Goal: Information Seeking & Learning: Learn about a topic

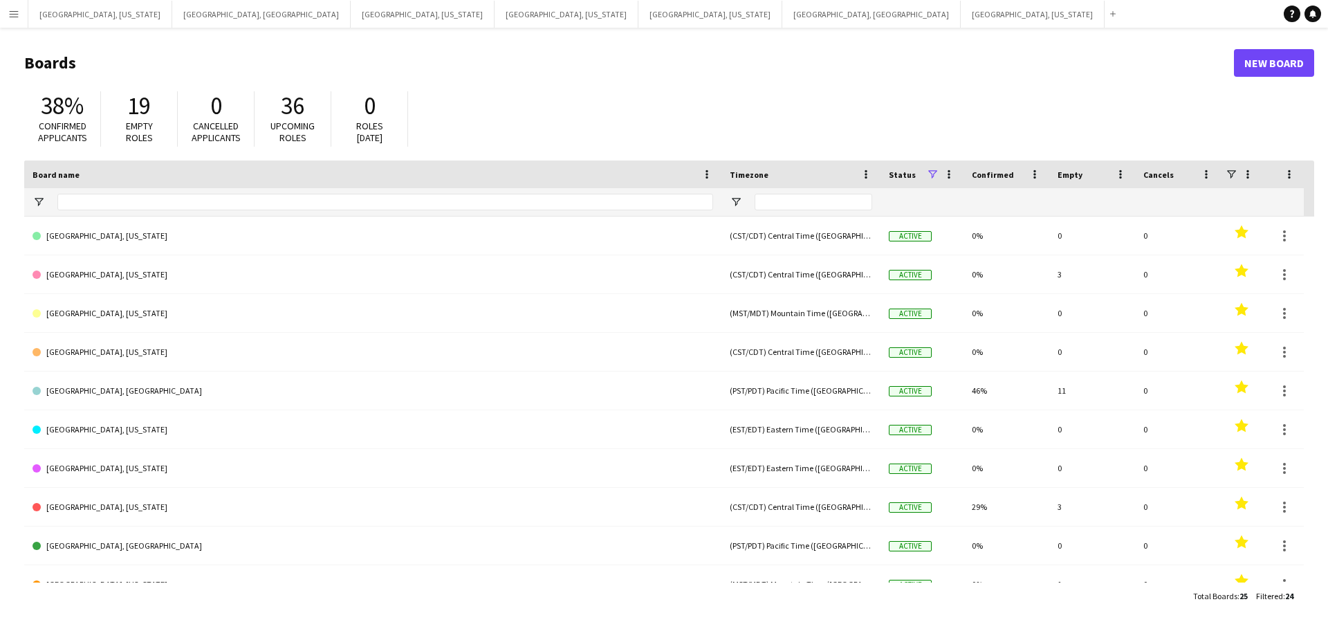
click at [16, 15] on app-icon "Menu" at bounding box center [13, 13] width 11 height 11
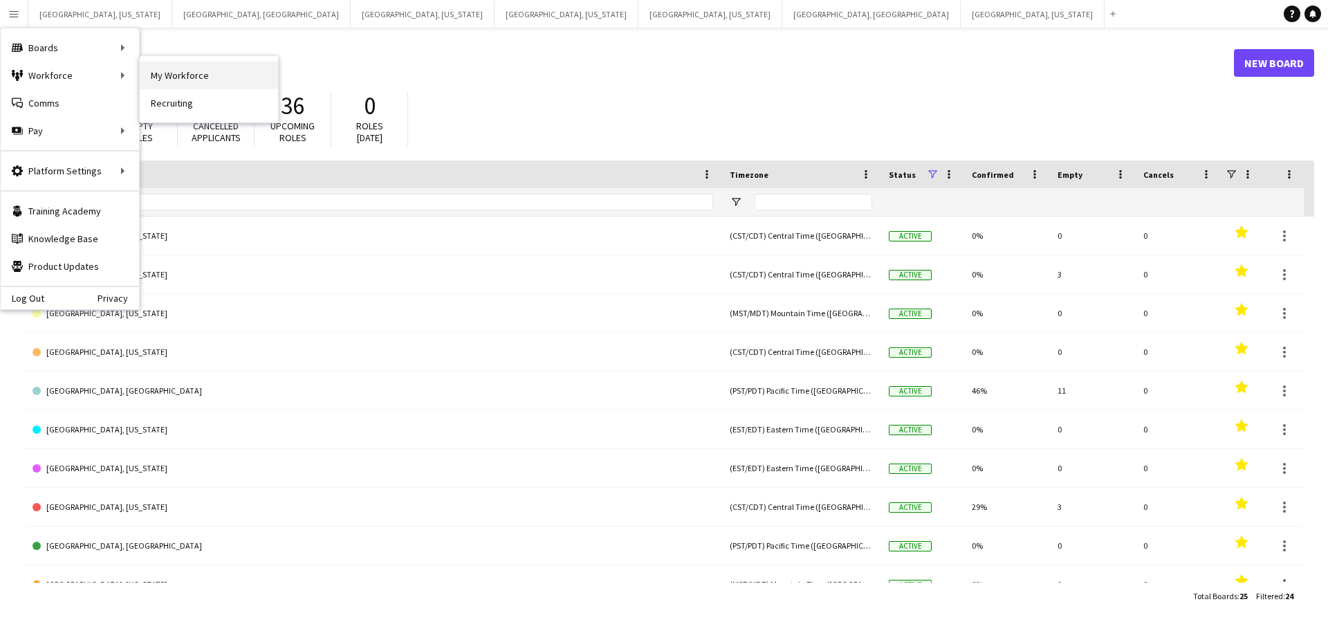
click at [201, 79] on link "My Workforce" at bounding box center [209, 76] width 138 height 28
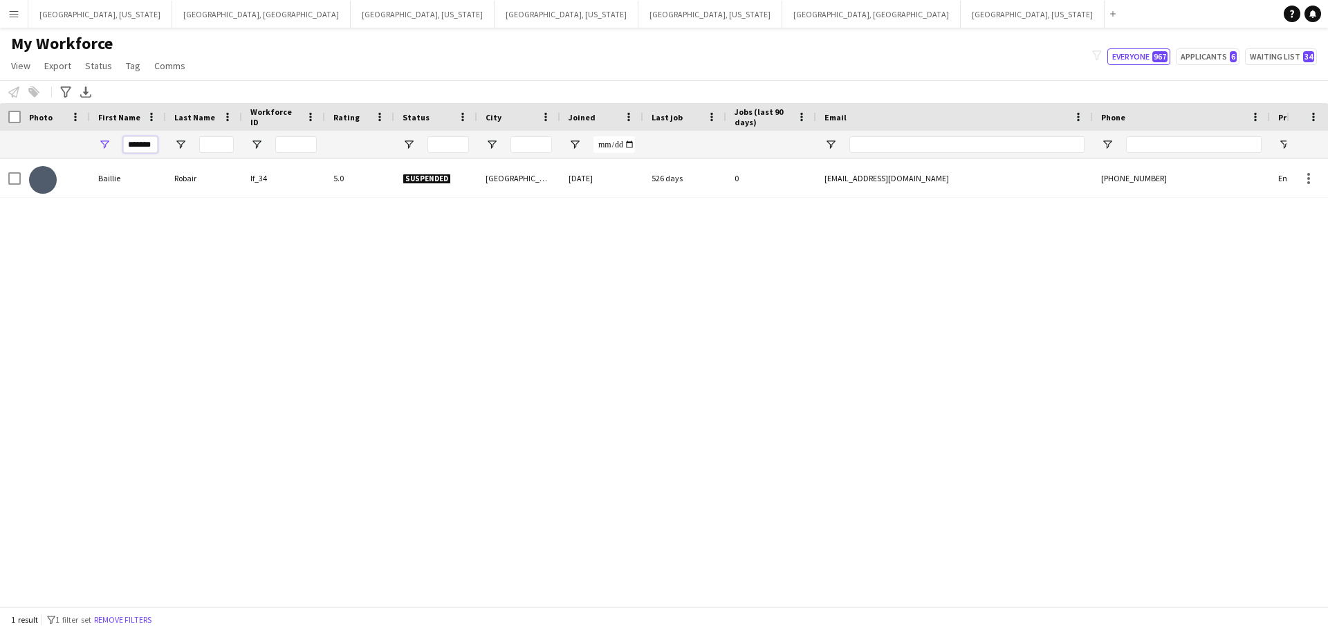
click at [149, 143] on input "*******" at bounding box center [140, 144] width 35 height 17
click at [149, 142] on input "*******" at bounding box center [140, 144] width 35 height 17
type input "*****"
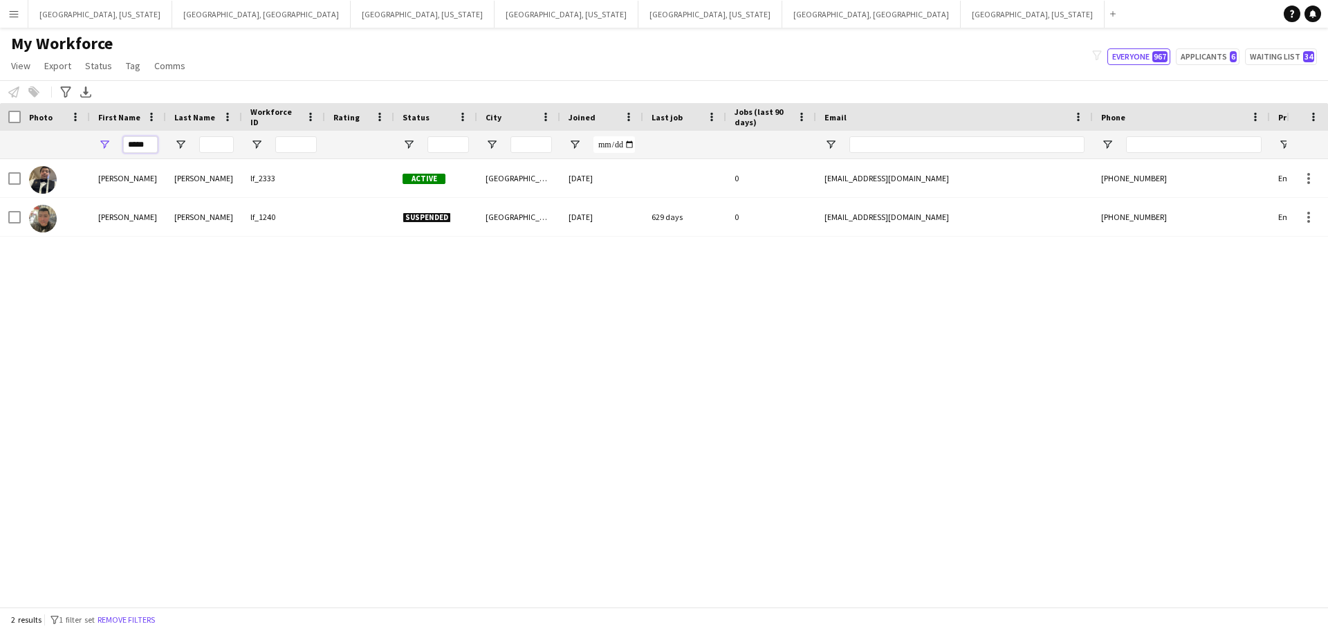
click at [136, 148] on input "*****" at bounding box center [140, 144] width 35 height 17
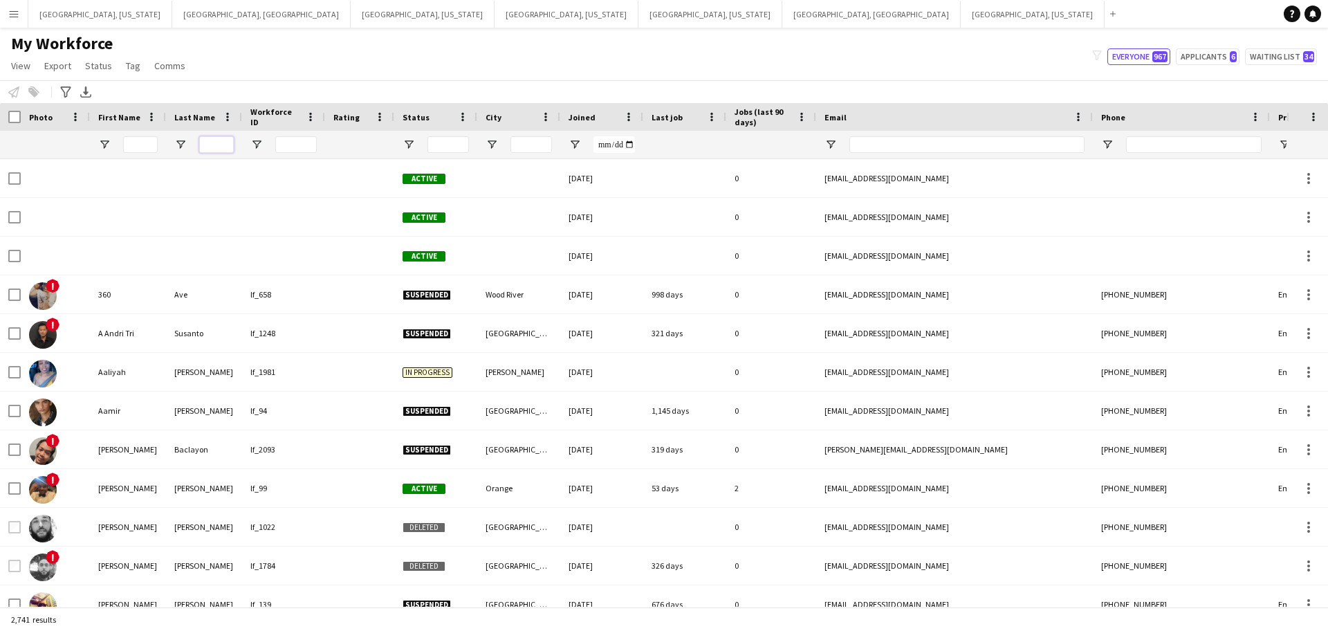
click at [232, 145] on input "Last Name Filter Input" at bounding box center [216, 144] width 35 height 17
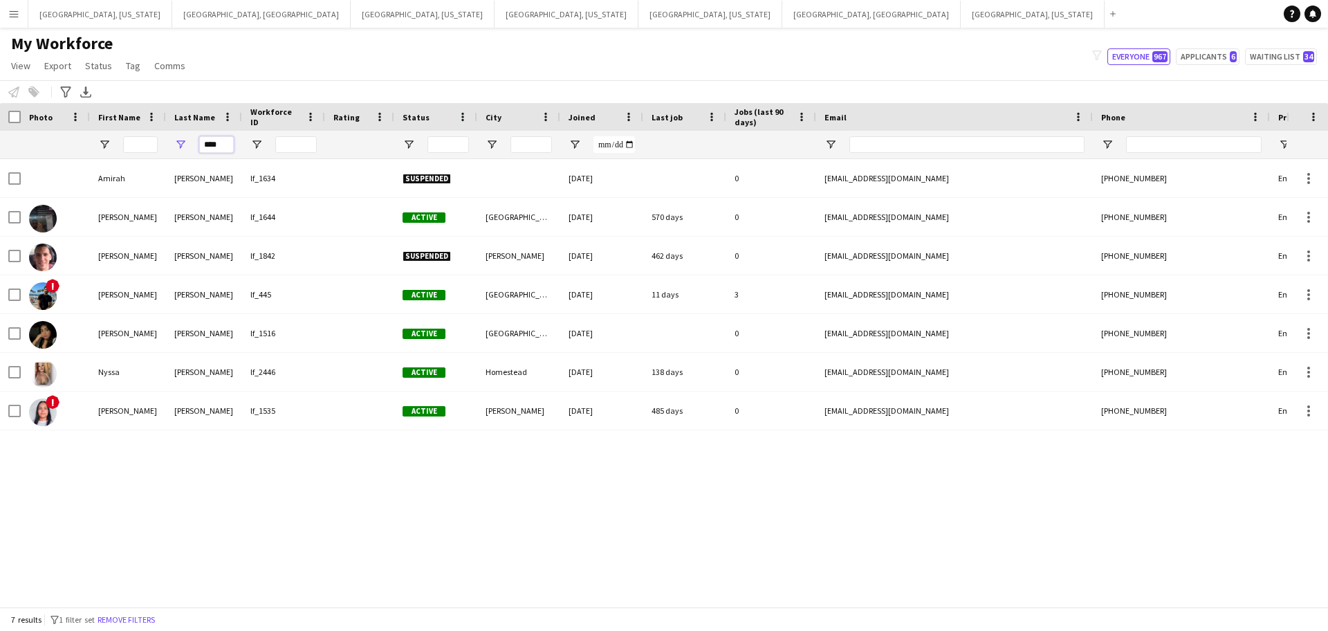
type input "****"
click at [876, 142] on input "Email Filter Input" at bounding box center [966, 144] width 235 height 17
paste input "**********"
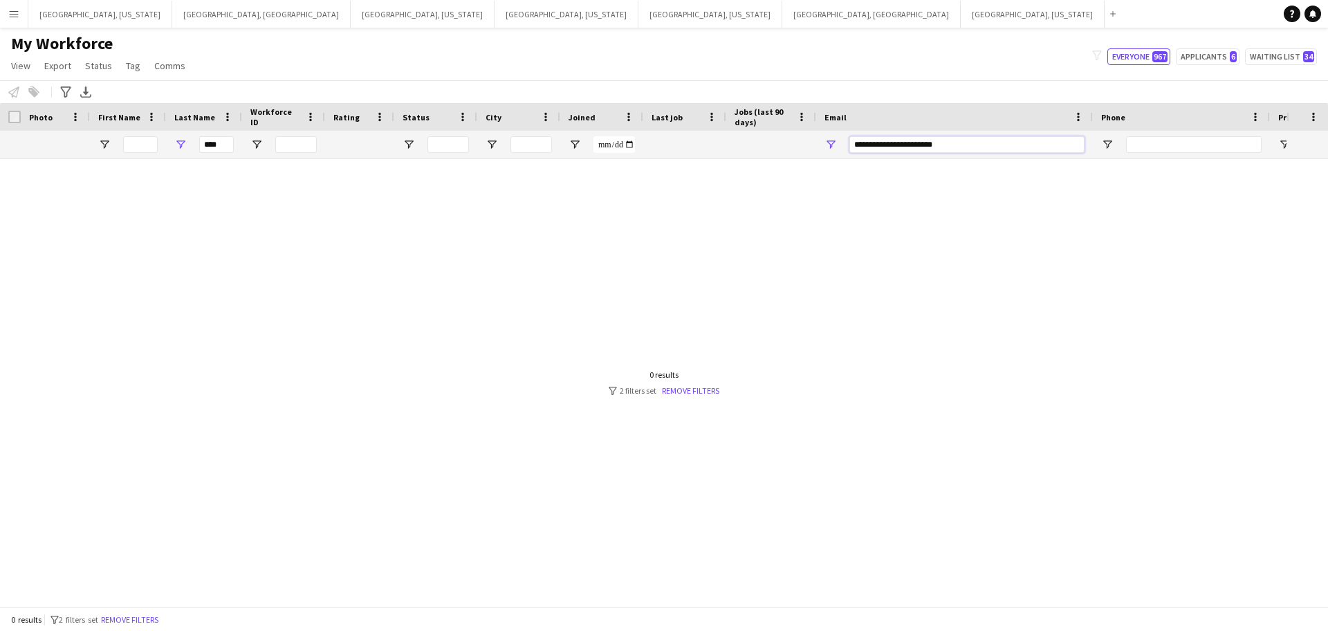
type input "**********"
click at [211, 144] on input "****" at bounding box center [216, 144] width 35 height 17
click at [211, 143] on input "****" at bounding box center [216, 144] width 35 height 17
click at [705, 391] on link "Remove filters" at bounding box center [688, 390] width 57 height 10
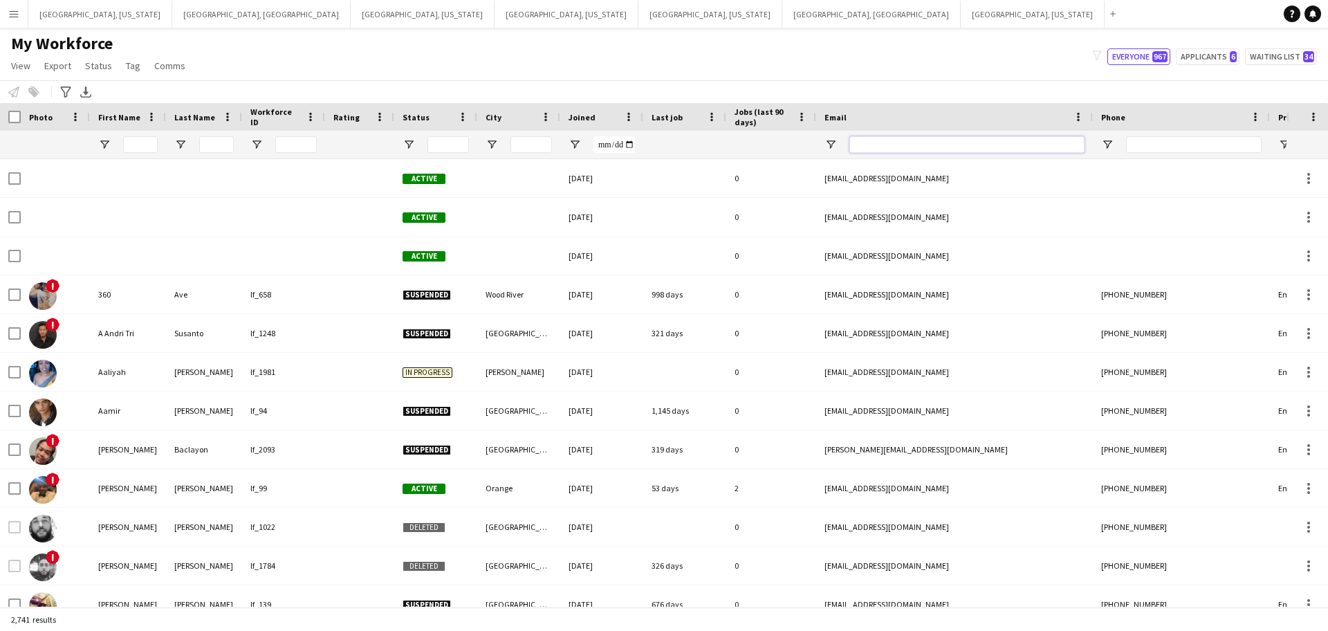
click at [894, 139] on input "Email Filter Input" at bounding box center [966, 144] width 235 height 17
paste input "**********"
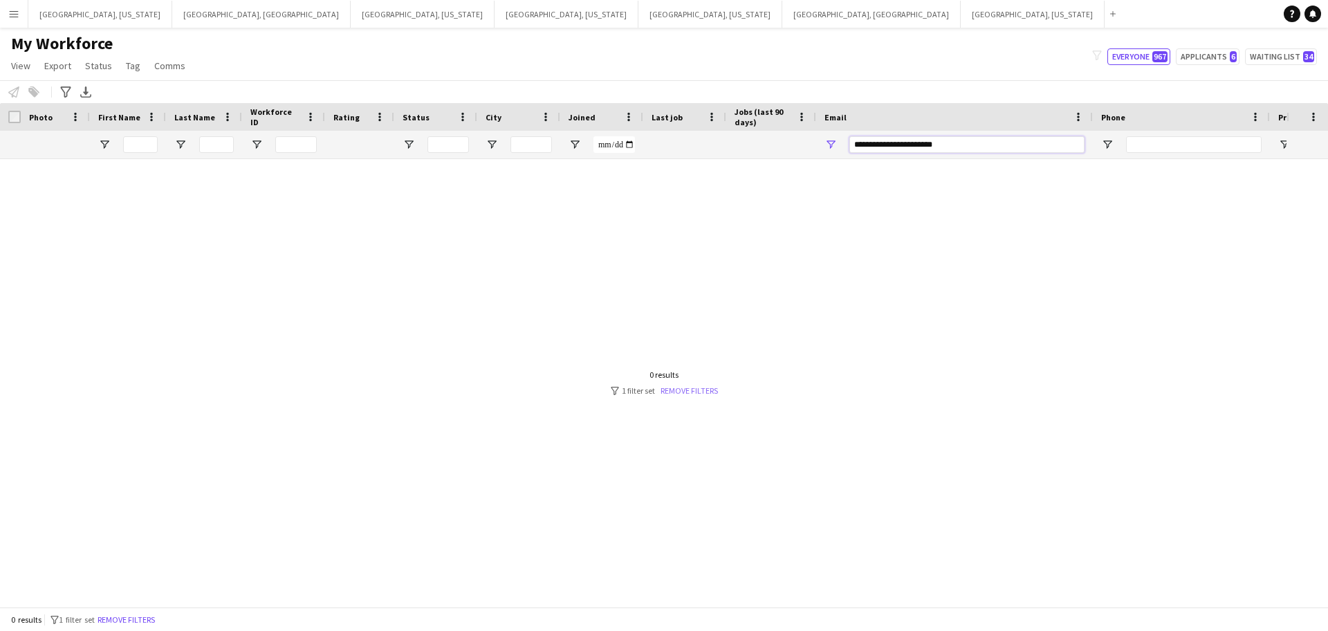
type input "**********"
click at [681, 388] on link "Remove filters" at bounding box center [688, 390] width 57 height 10
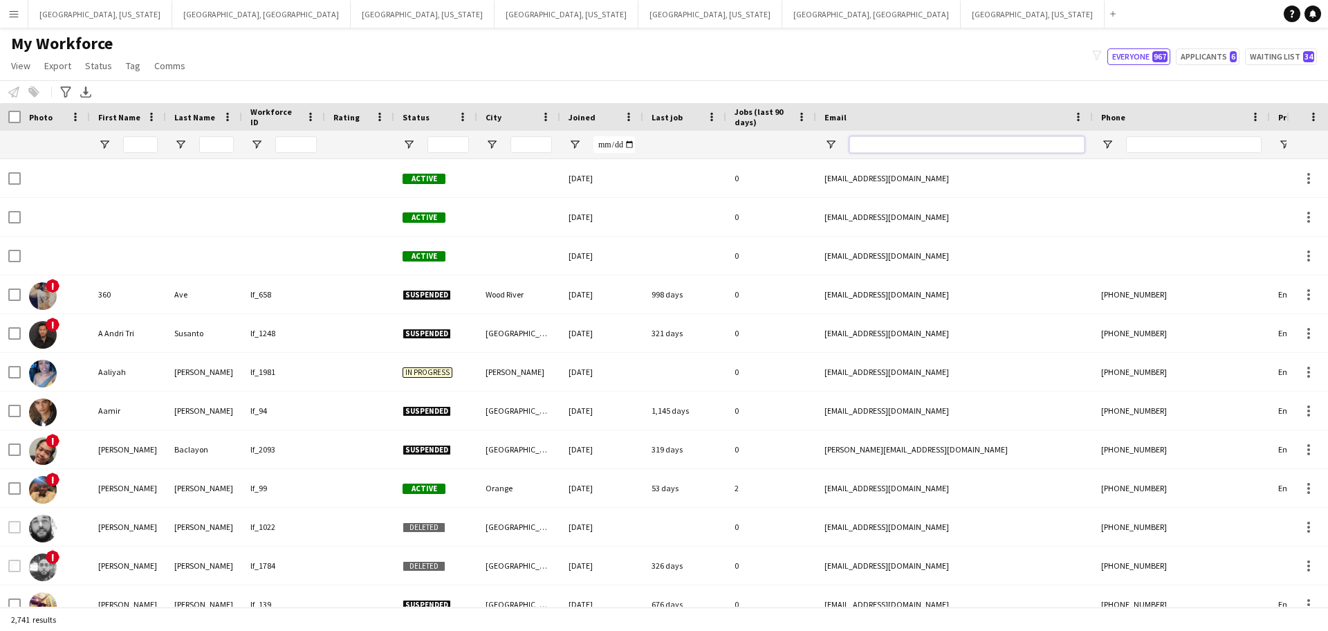
click at [868, 143] on input "Email Filter Input" at bounding box center [966, 144] width 235 height 17
paste input "**********"
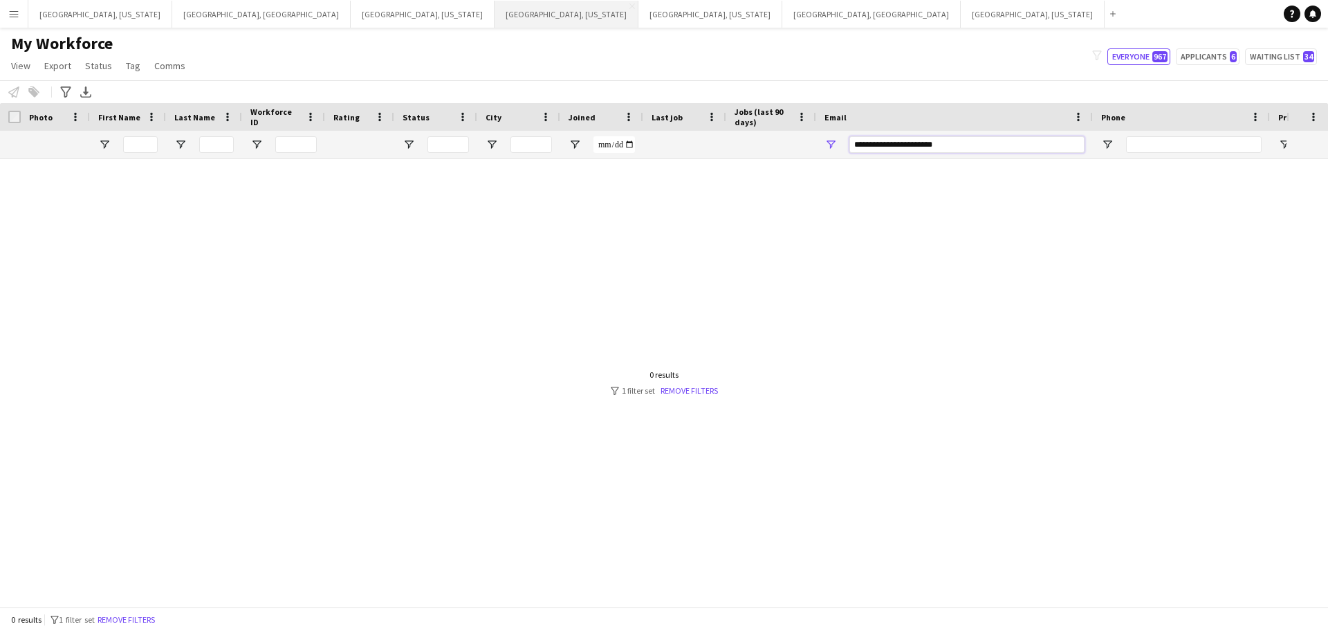
type input "**********"
click at [782, 15] on button "[GEOGRAPHIC_DATA], [GEOGRAPHIC_DATA] Close" at bounding box center [871, 14] width 178 height 27
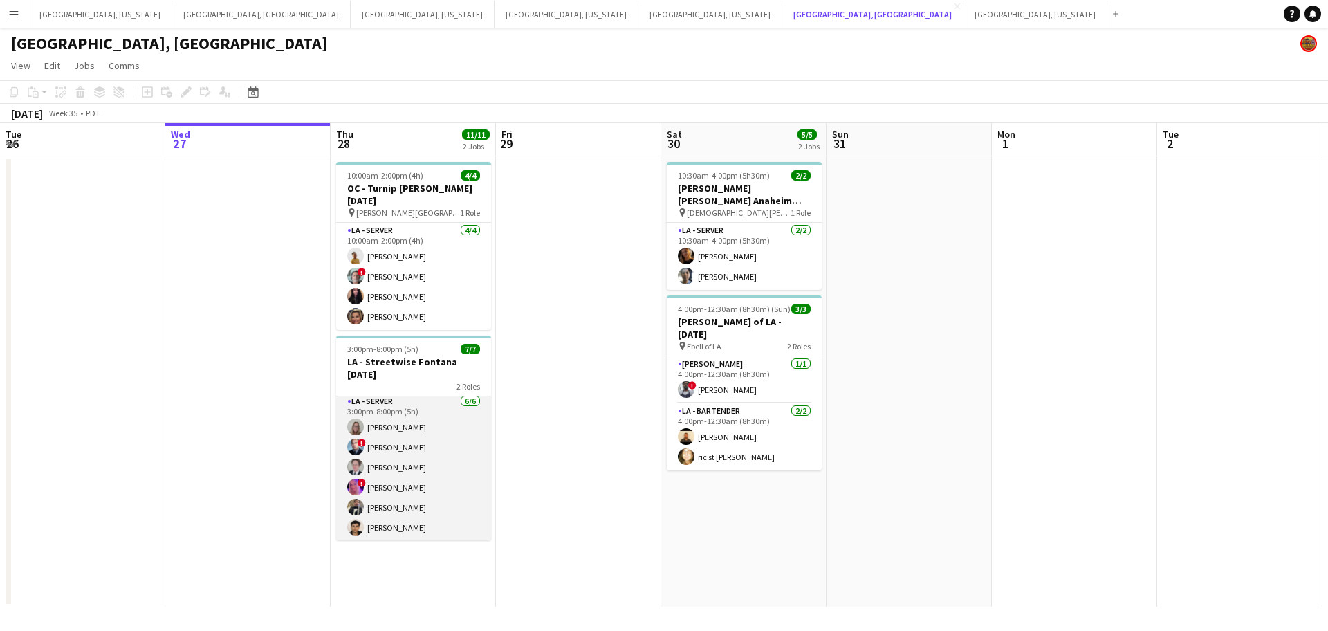
scroll to position [50, 0]
click at [406, 493] on app-card-role "LA - Server [DATE] 3:00pm-8:00pm (5h) [PERSON_NAME] ! [PERSON_NAME] [PERSON_NAM…" at bounding box center [413, 466] width 155 height 147
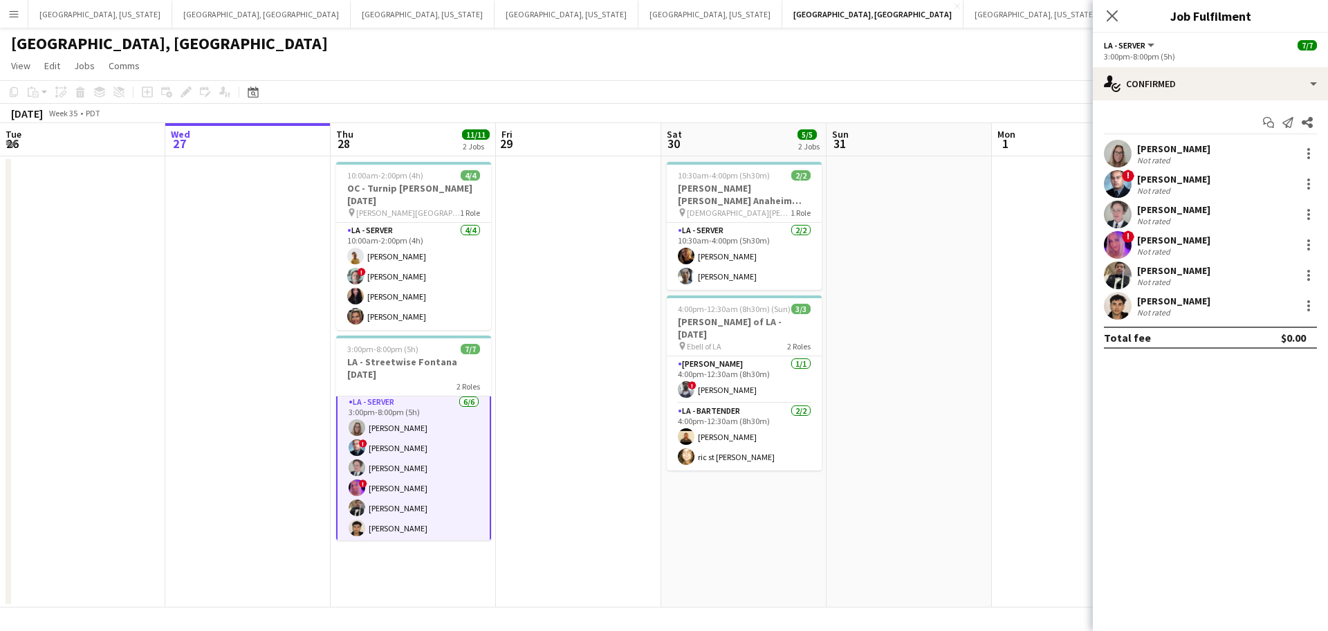
scroll to position [52, 0]
click at [1162, 277] on div "Not rated" at bounding box center [1155, 282] width 36 height 10
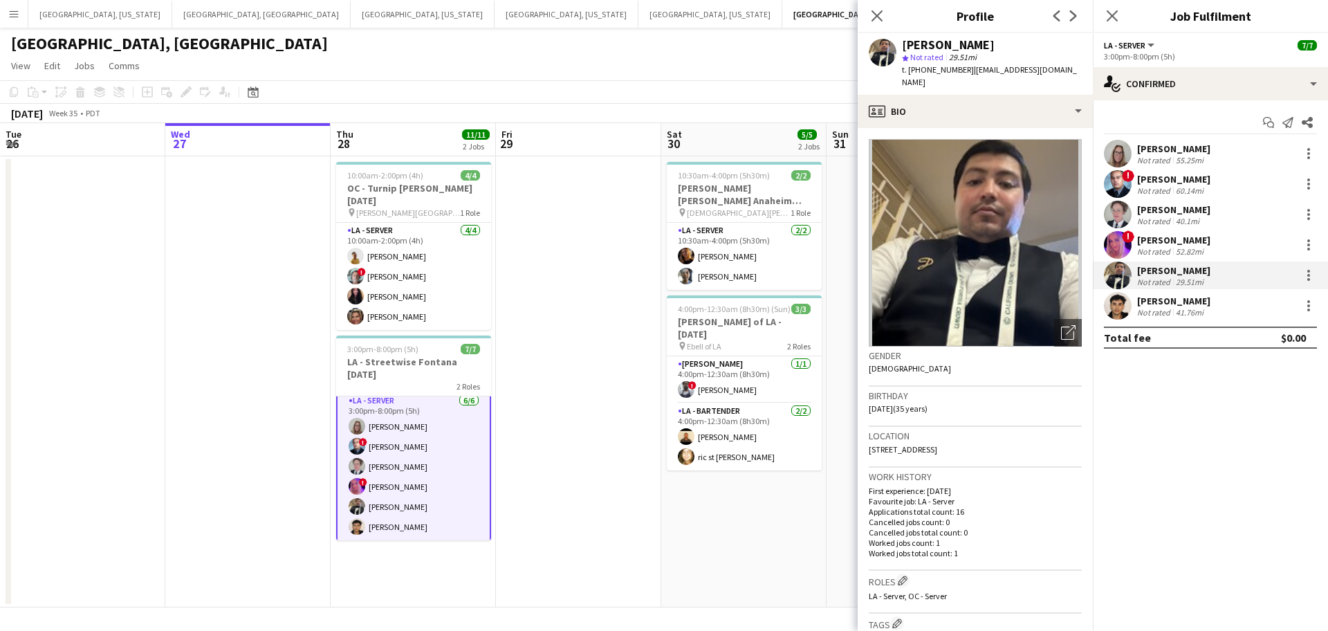
drag, startPoint x: 879, startPoint y: 18, endPoint x: 904, endPoint y: 14, distance: 25.2
click at [879, 17] on icon at bounding box center [876, 15] width 11 height 11
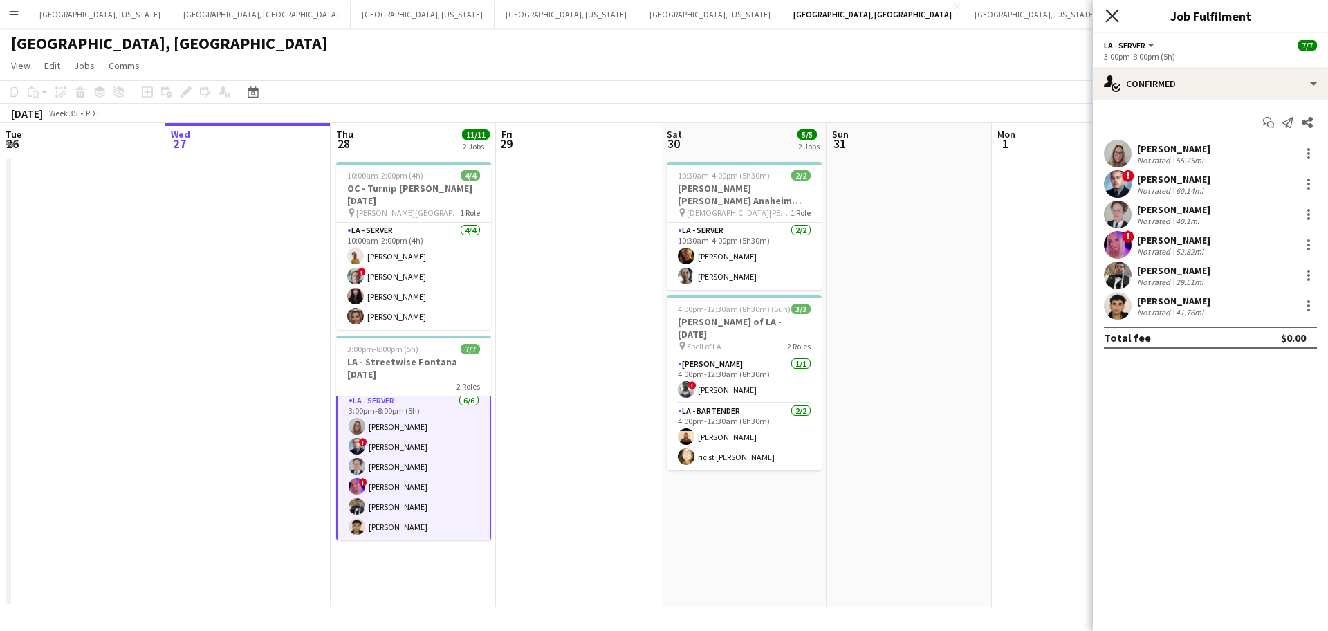
click at [1110, 18] on icon "Close pop-in" at bounding box center [1111, 15] width 13 height 13
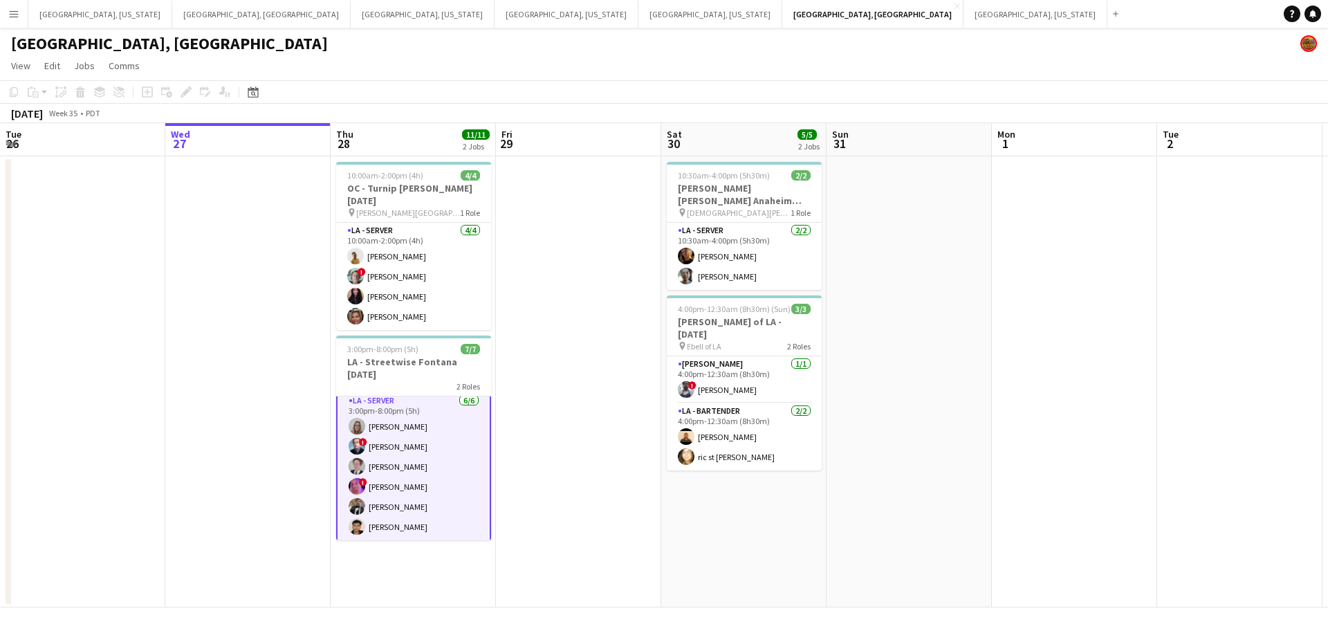
click at [410, 491] on app-card-role "LA - Server [DATE] 3:00pm-8:00pm (5h) [PERSON_NAME] ! [PERSON_NAME] [PERSON_NAM…" at bounding box center [413, 466] width 155 height 150
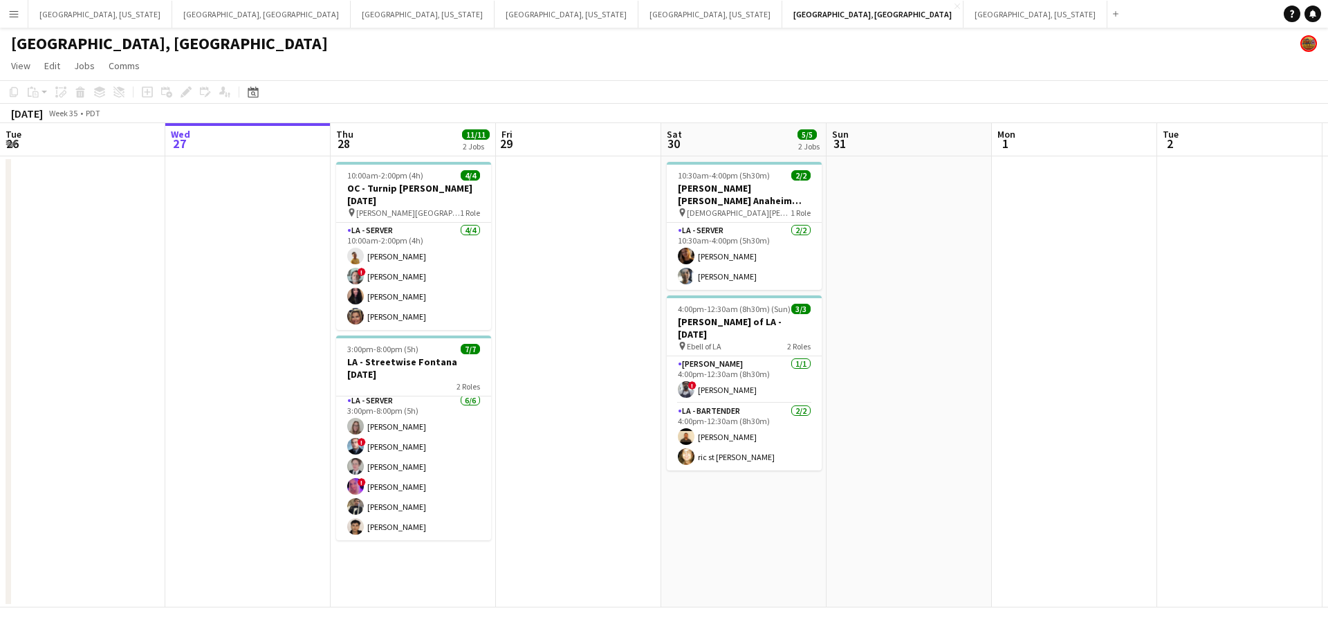
scroll to position [50, 0]
drag, startPoint x: 392, startPoint y: 490, endPoint x: 954, endPoint y: 380, distance: 572.8
click at [392, 489] on app-card-role "LA - Server [DATE] 3:00pm-8:00pm (5h) [PERSON_NAME] ! [PERSON_NAME] [PERSON_NAM…" at bounding box center [413, 466] width 155 height 147
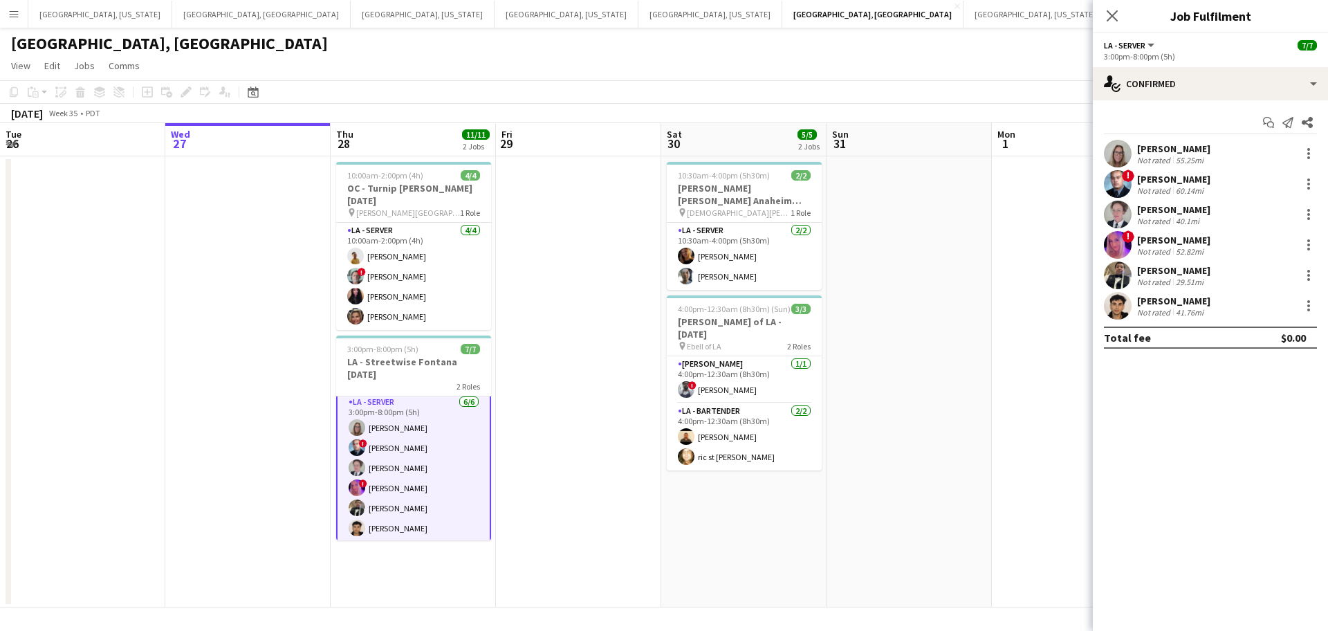
scroll to position [52, 0]
click at [1169, 277] on div "Not rated" at bounding box center [1155, 282] width 36 height 10
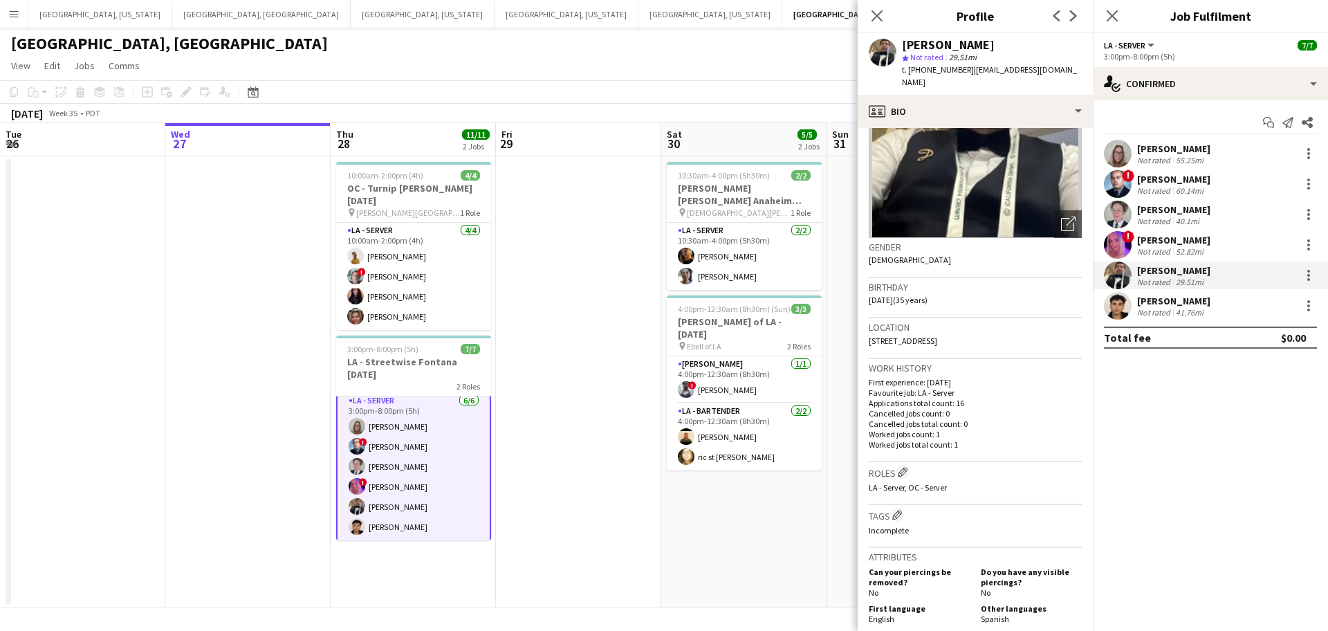
scroll to position [36, 0]
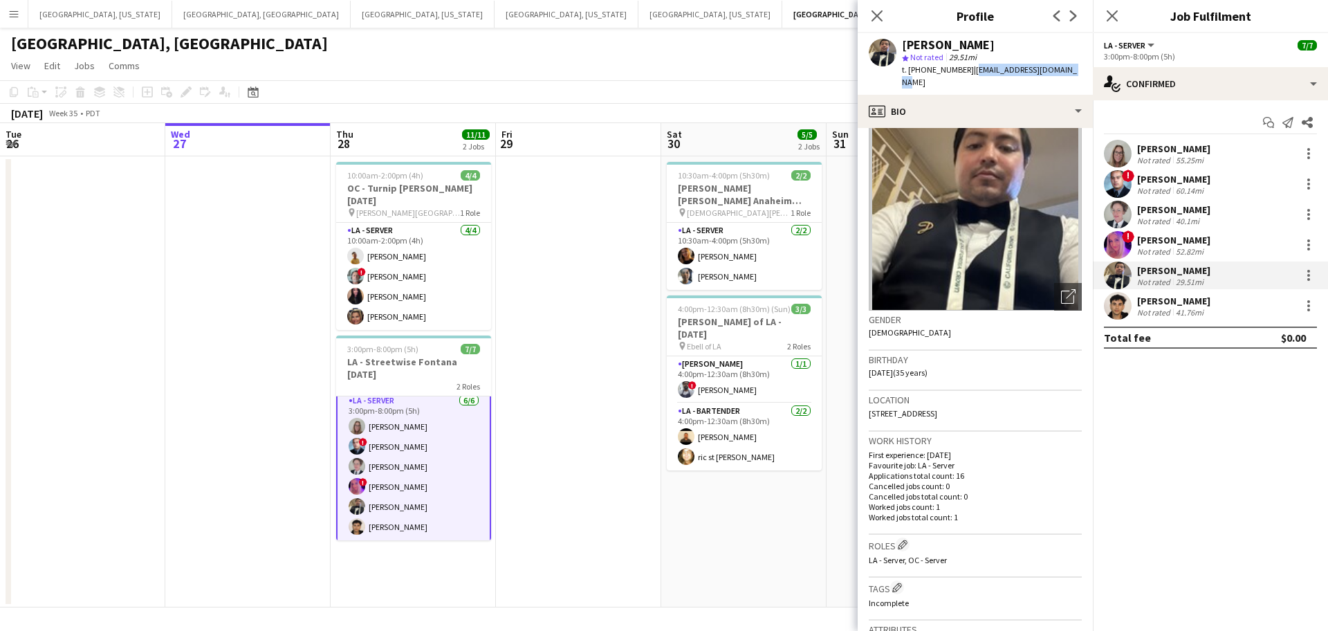
drag, startPoint x: 965, startPoint y: 68, endPoint x: 1068, endPoint y: 67, distance: 103.0
click at [1068, 67] on div "[PERSON_NAME] star Not rated 29.51mi t. [PHONE_NUMBER] | [EMAIL_ADDRESS][DOMAIN…" at bounding box center [974, 64] width 235 height 62
copy span "[EMAIL_ADDRESS][DOMAIN_NAME]"
click at [872, 15] on icon "Close pop-in" at bounding box center [876, 15] width 13 height 13
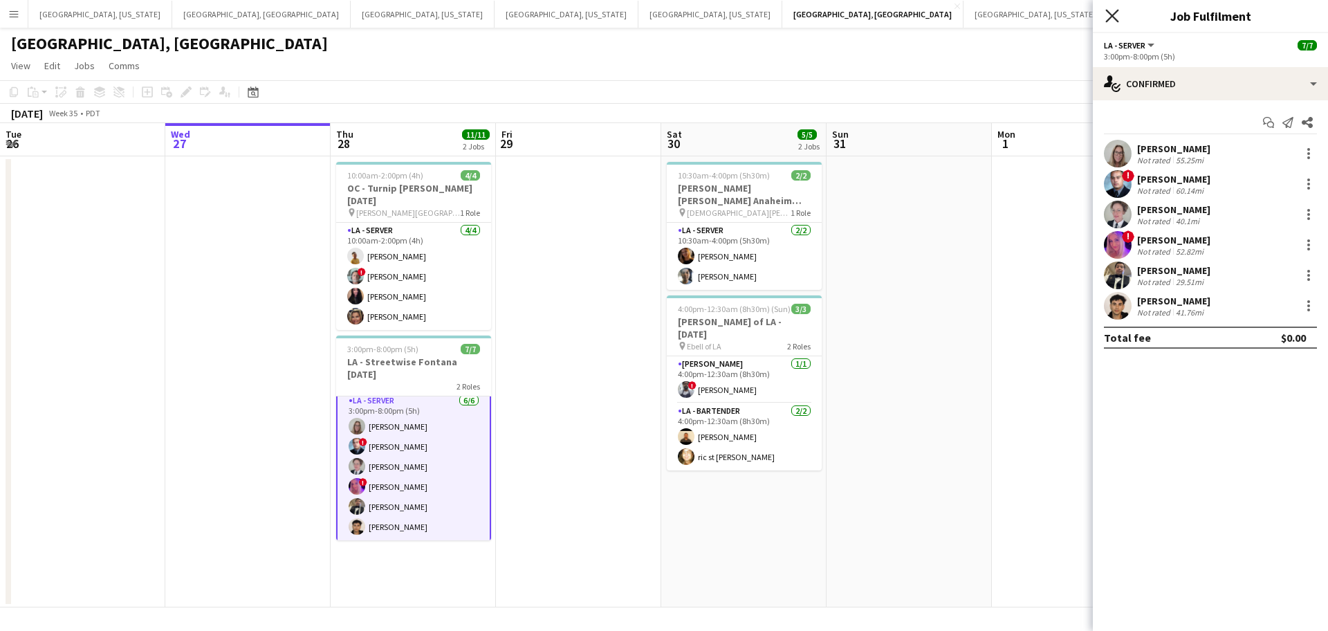
click at [1117, 12] on icon "Close pop-in" at bounding box center [1111, 15] width 13 height 13
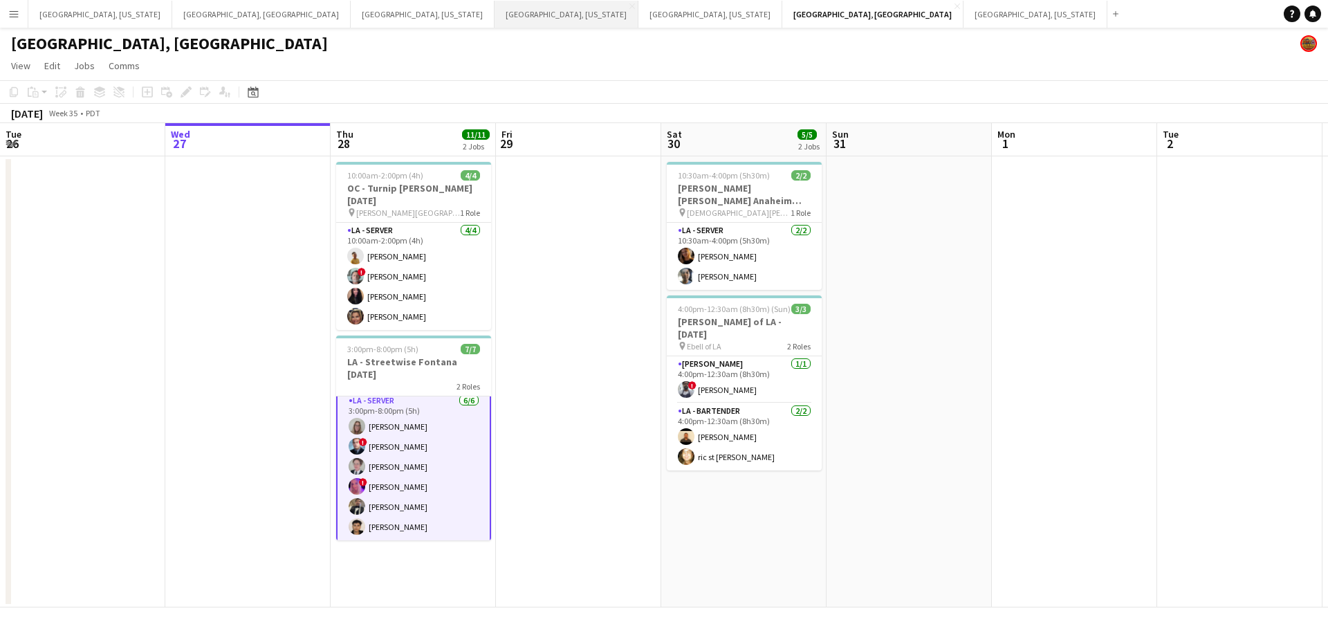
click at [494, 14] on button "[GEOGRAPHIC_DATA], [US_STATE] Close" at bounding box center [566, 14] width 144 height 27
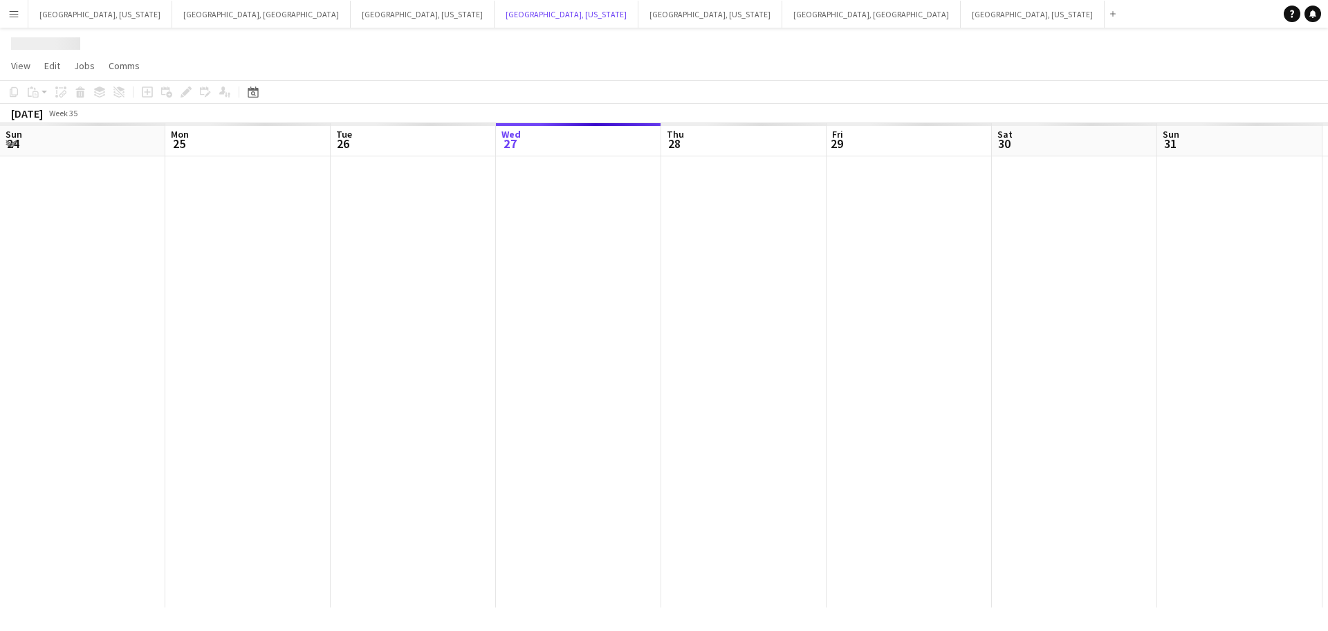
scroll to position [0, 331]
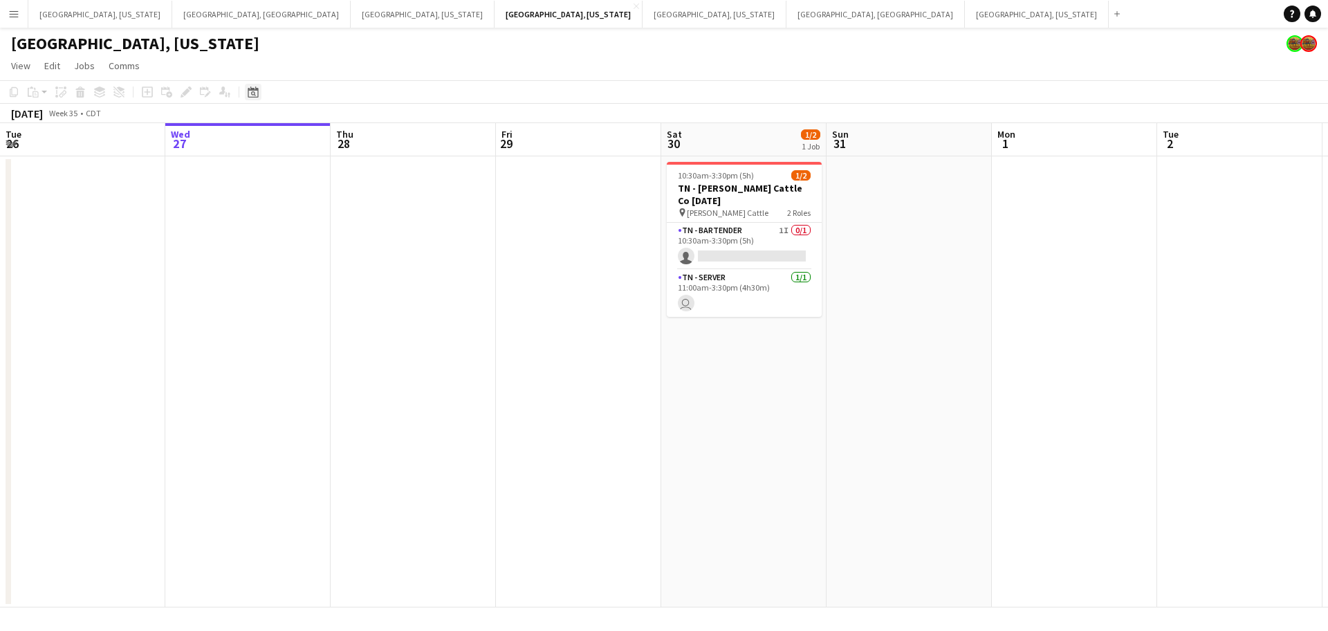
click at [252, 93] on icon at bounding box center [253, 93] width 5 height 5
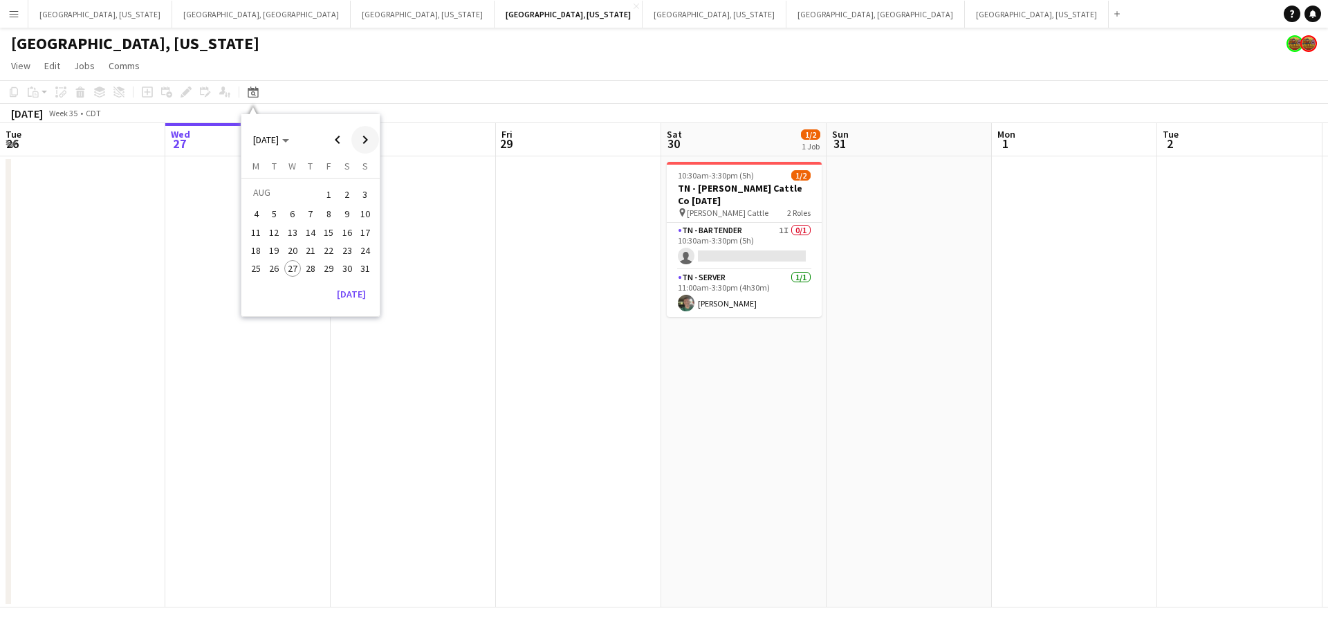
click at [366, 140] on span "Next month" at bounding box center [365, 140] width 28 height 28
click at [341, 266] on span "25" at bounding box center [347, 265] width 17 height 17
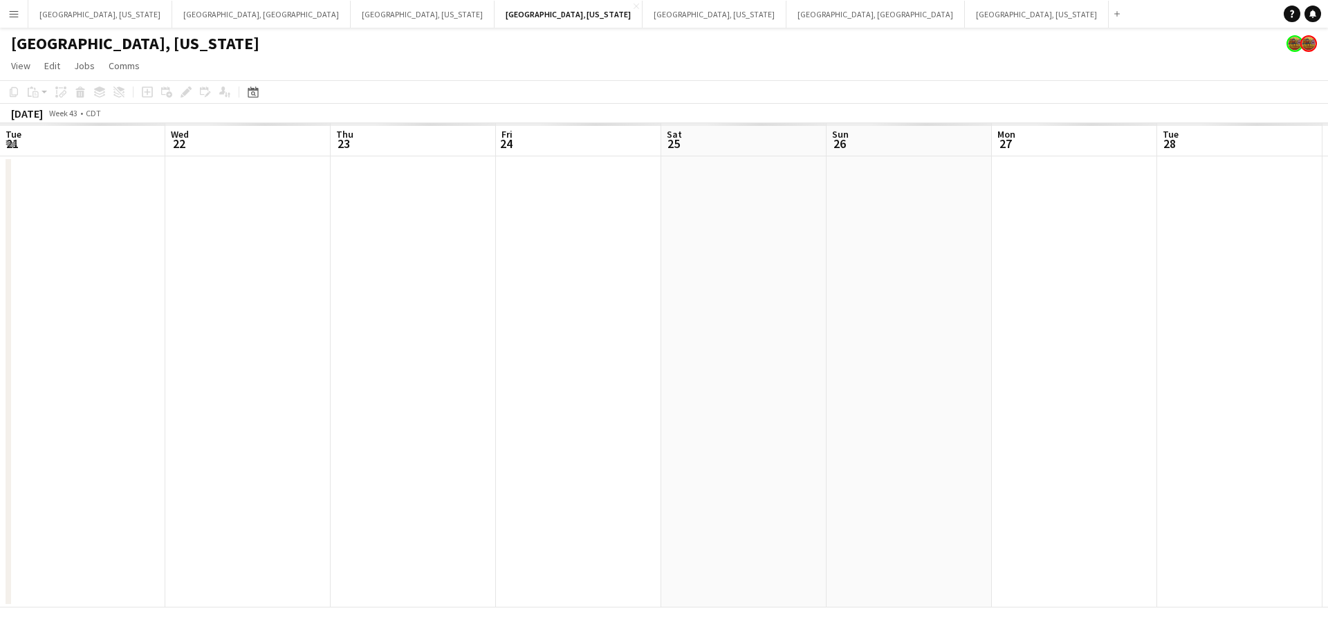
scroll to position [0, 476]
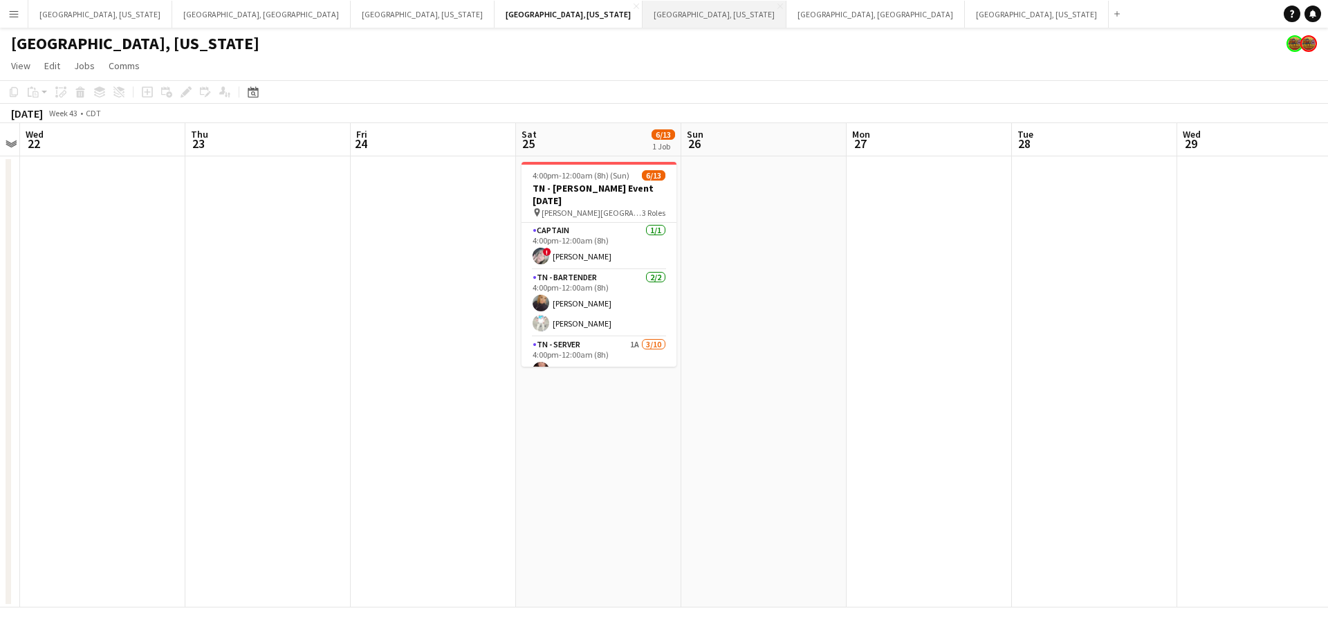
click at [642, 17] on button "[GEOGRAPHIC_DATA], [US_STATE] Close" at bounding box center [714, 14] width 144 height 27
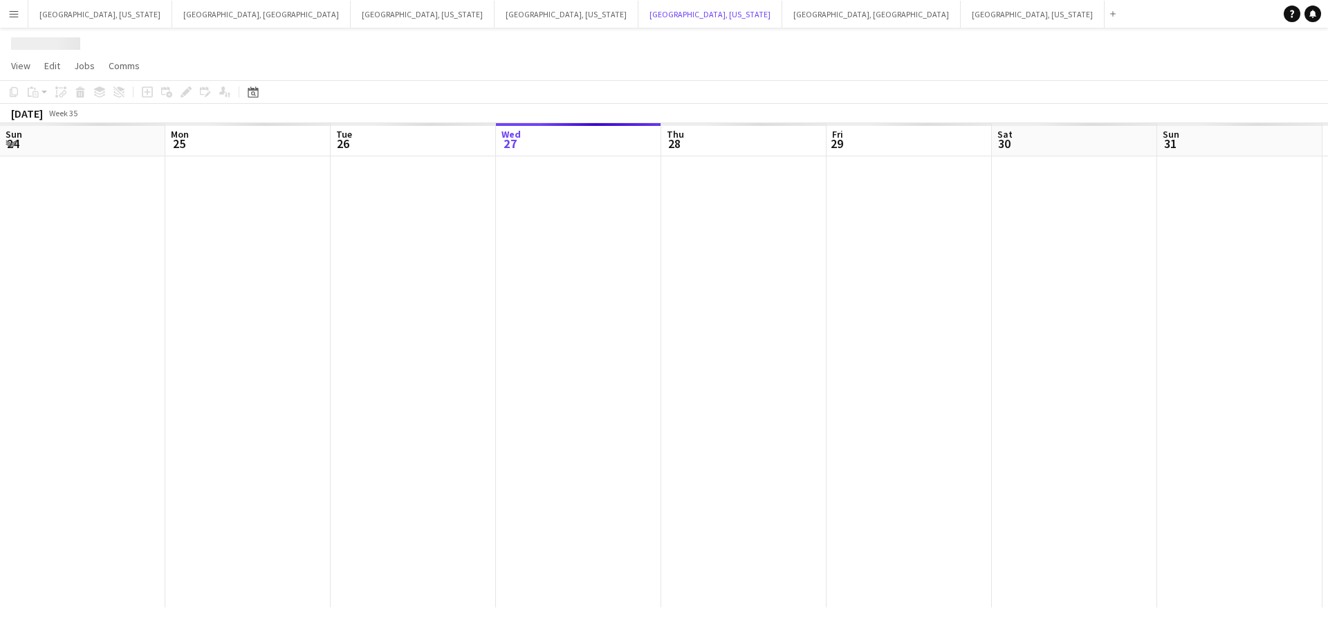
scroll to position [0, 331]
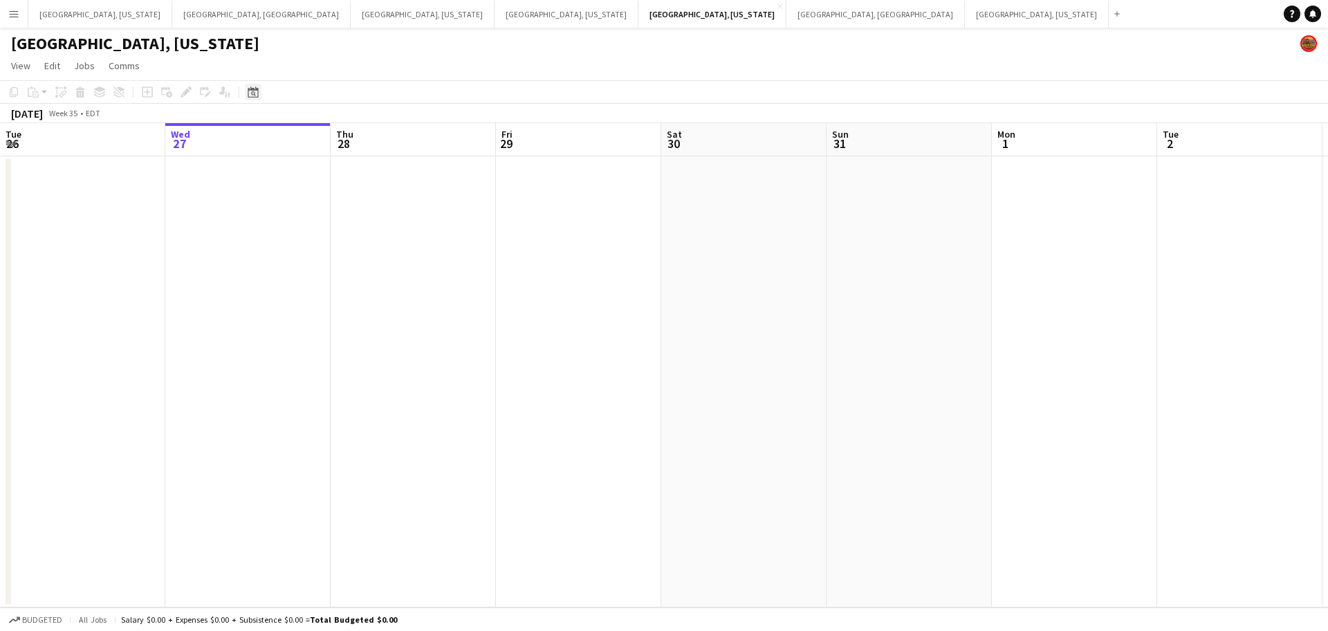
click at [252, 91] on icon "Date picker" at bounding box center [253, 91] width 11 height 11
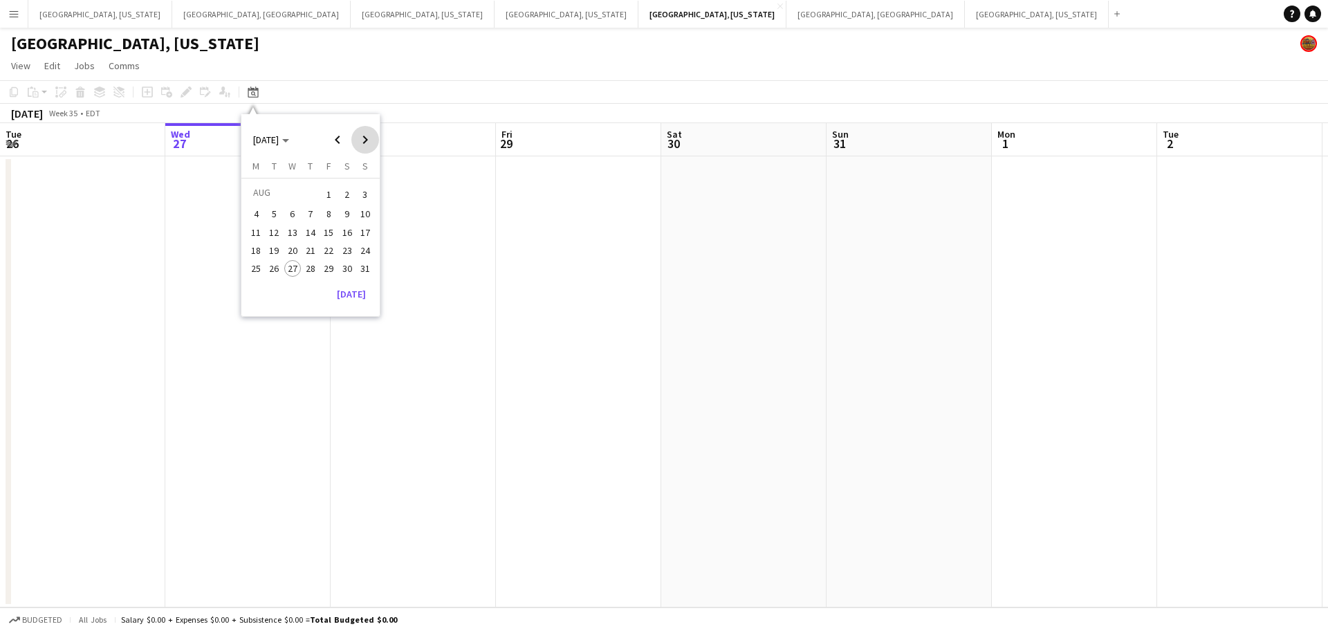
click at [369, 145] on span "Next month" at bounding box center [365, 140] width 28 height 28
click at [350, 245] on span "20" at bounding box center [347, 247] width 17 height 17
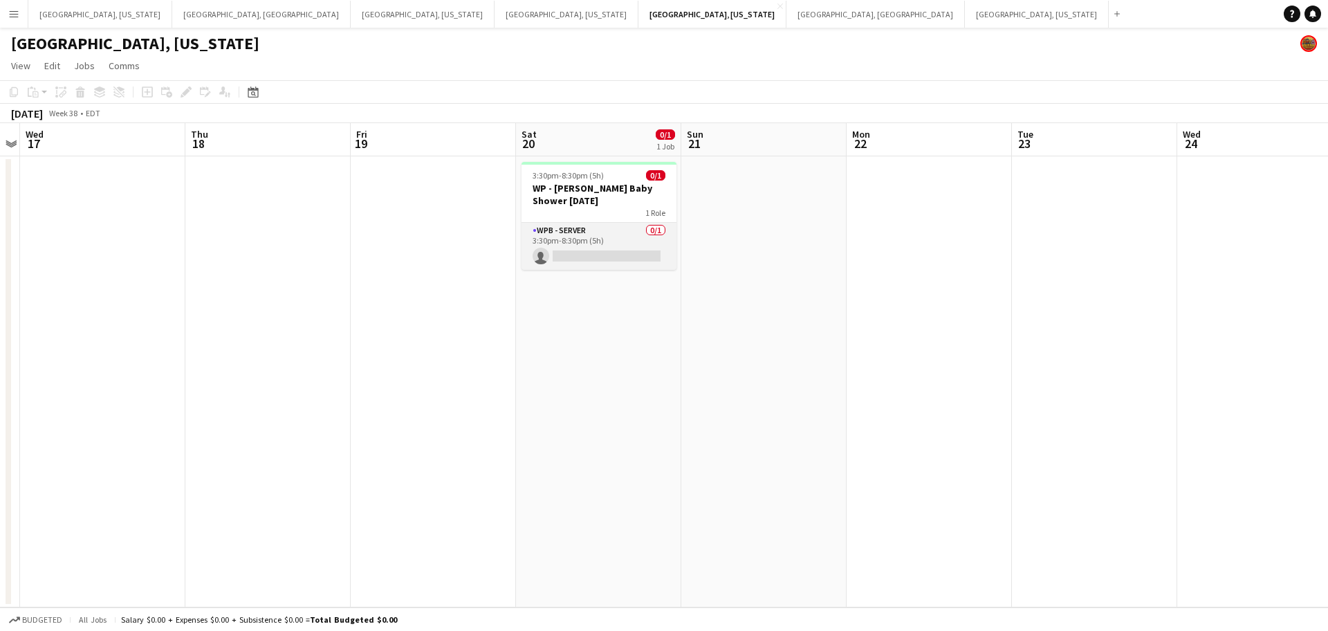
click at [631, 252] on app-card-role "WPB - Server 0/1 3:30pm-8:30pm (5h) single-neutral-actions" at bounding box center [598, 246] width 155 height 47
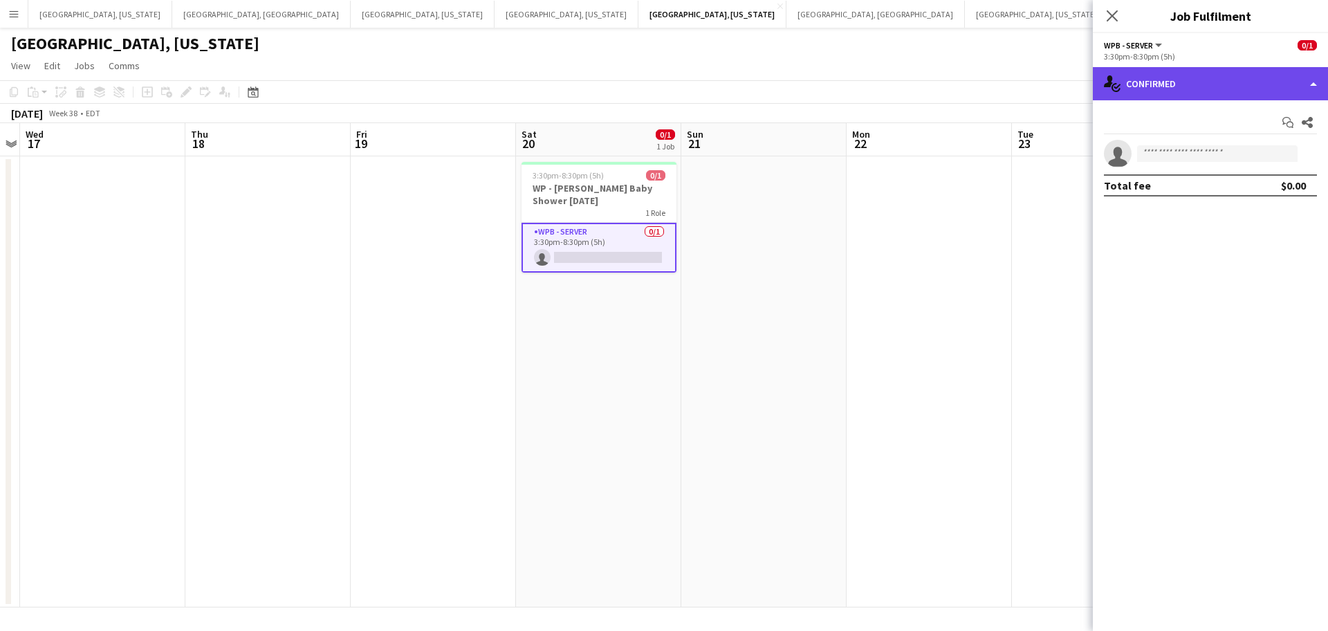
click at [1309, 88] on div "single-neutral-actions-check-2 Confirmed" at bounding box center [1209, 83] width 235 height 33
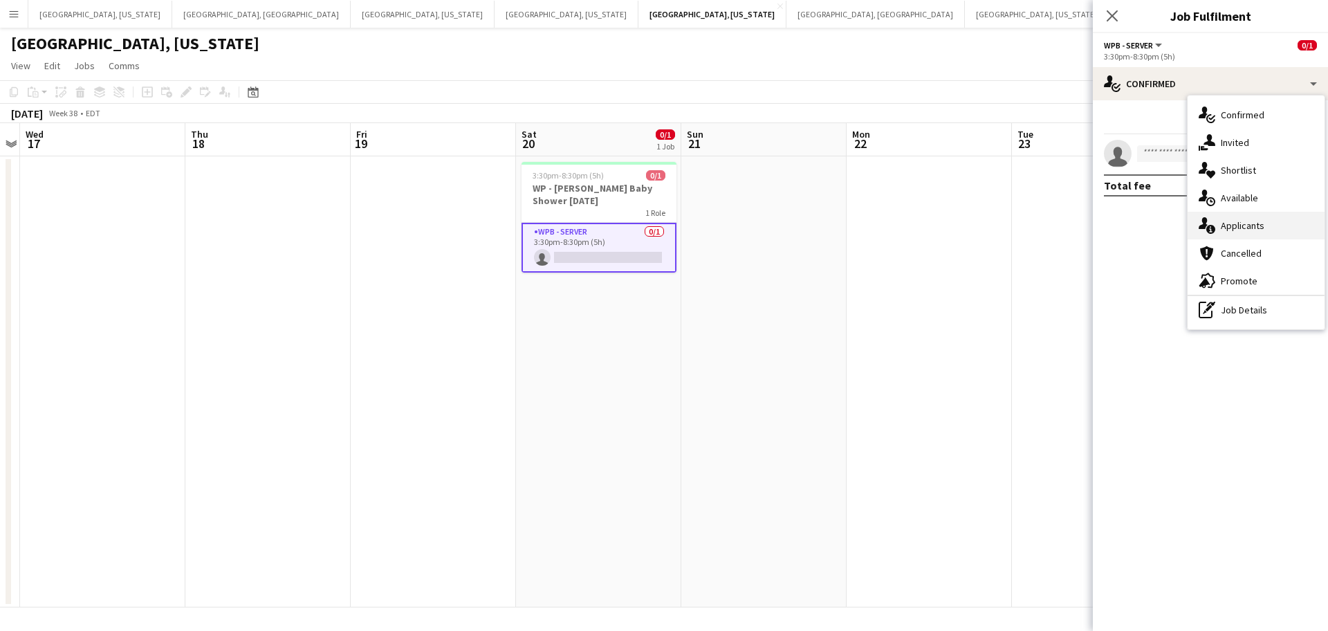
click at [1265, 220] on div "single-neutral-actions-information Applicants" at bounding box center [1255, 226] width 137 height 28
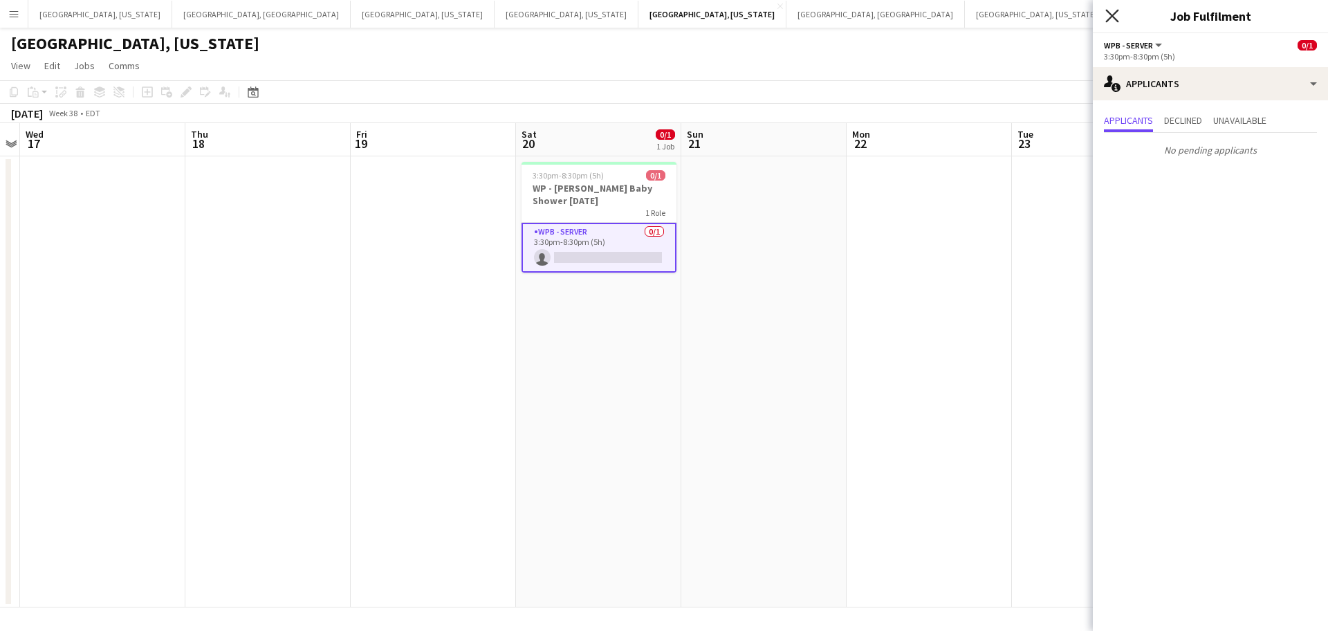
click at [1112, 20] on icon "Close pop-in" at bounding box center [1111, 15] width 13 height 13
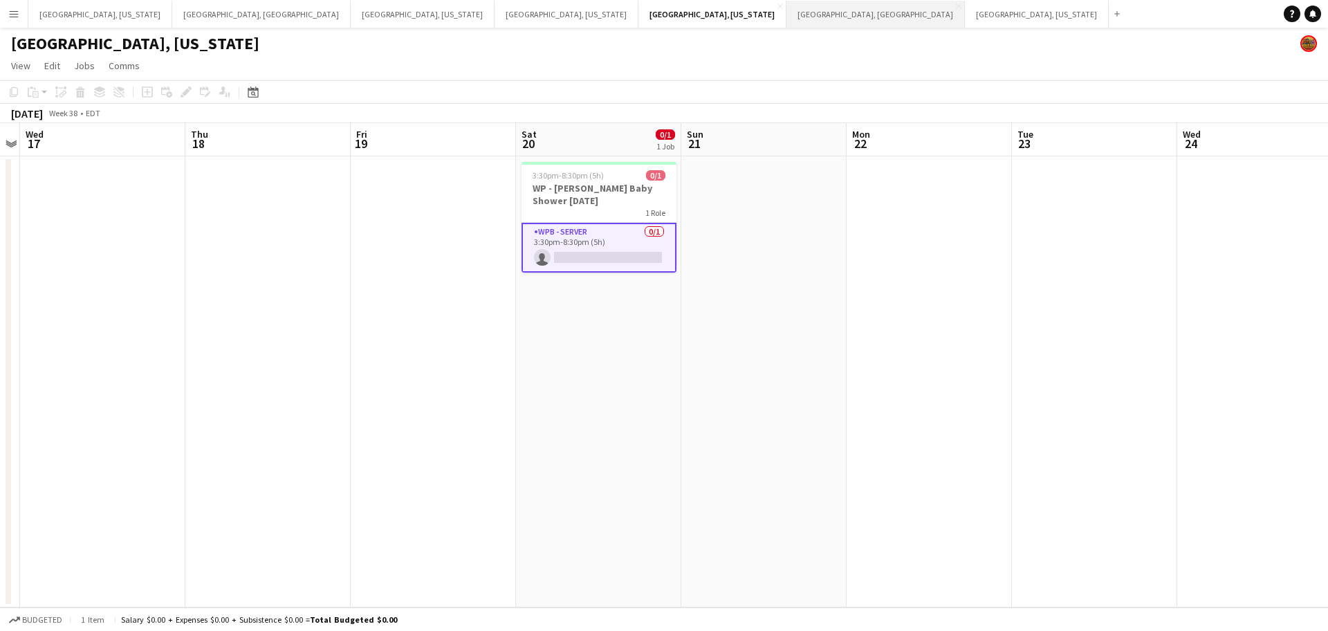
click at [786, 11] on button "[GEOGRAPHIC_DATA], [GEOGRAPHIC_DATA] Close" at bounding box center [875, 14] width 178 height 27
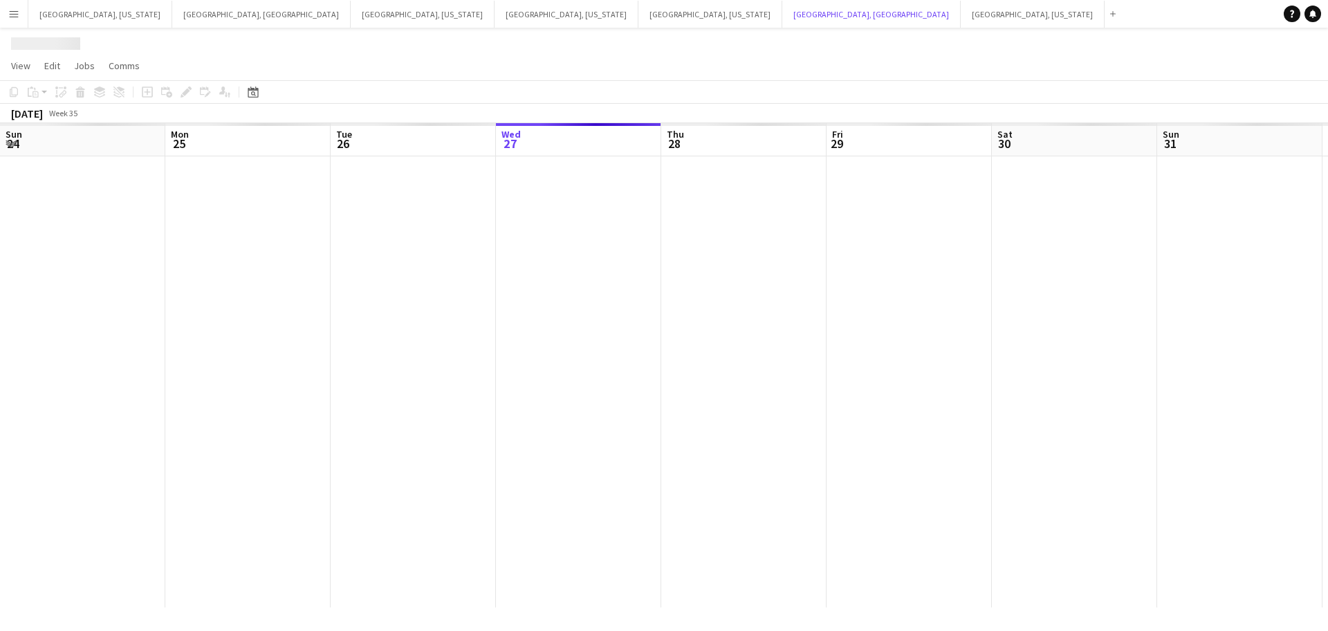
scroll to position [0, 331]
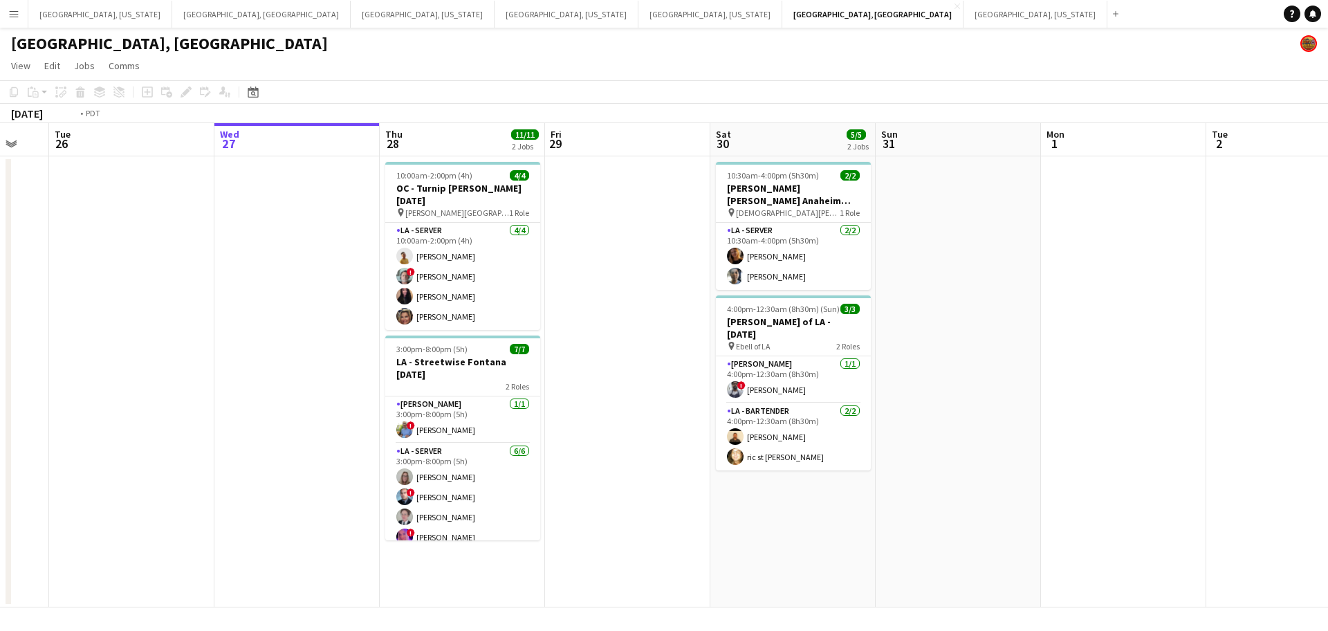
drag, startPoint x: 246, startPoint y: 267, endPoint x: 461, endPoint y: 249, distance: 215.8
click at [461, 249] on app-calendar-viewport "Sun 24 Mon 25 Tue 26 Wed 27 Thu 28 11/11 2 Jobs Fri 29 Sat 30 5/5 2 Jobs Sun 31…" at bounding box center [664, 365] width 1328 height 484
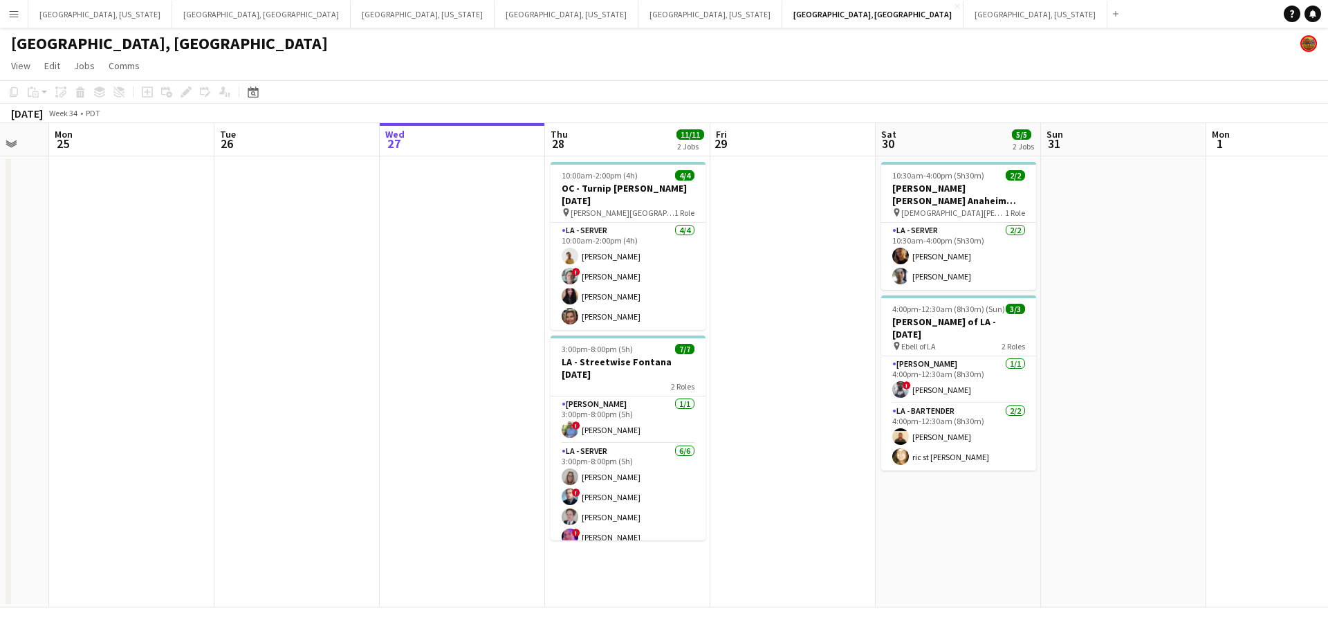
scroll to position [0, 281]
drag, startPoint x: 164, startPoint y: 17, endPoint x: 187, endPoint y: 25, distance: 24.1
click at [351, 17] on button "[GEOGRAPHIC_DATA], [US_STATE] Close" at bounding box center [423, 14] width 144 height 27
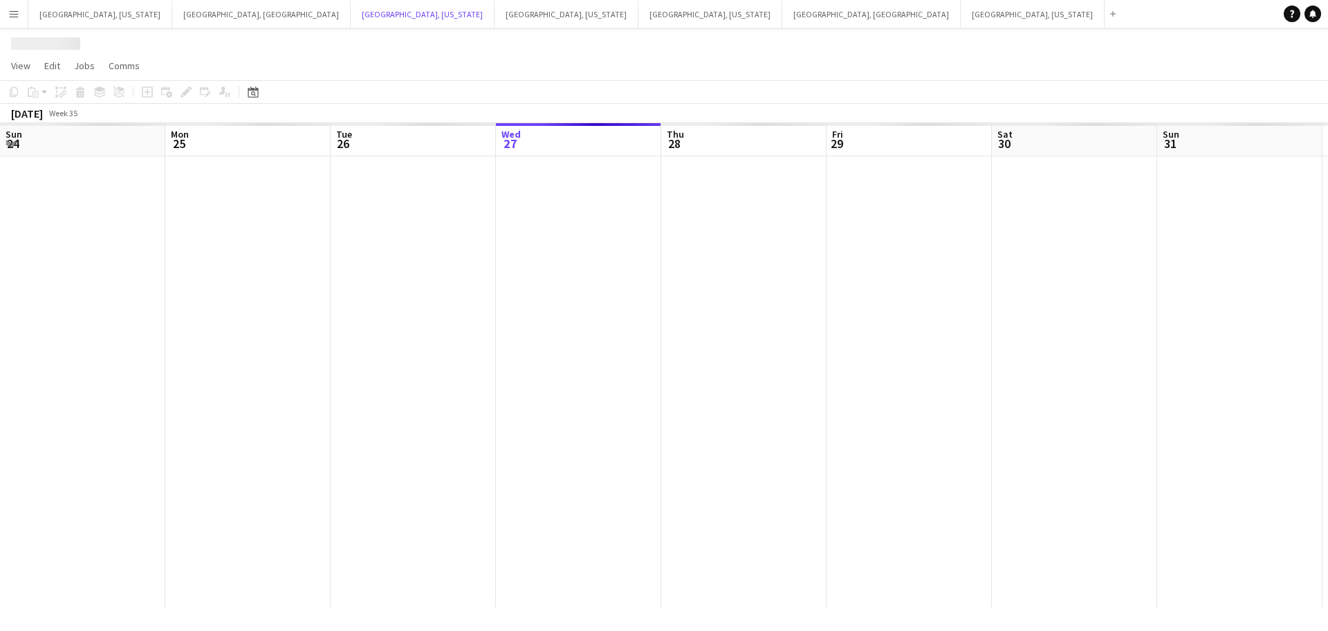
scroll to position [0, 331]
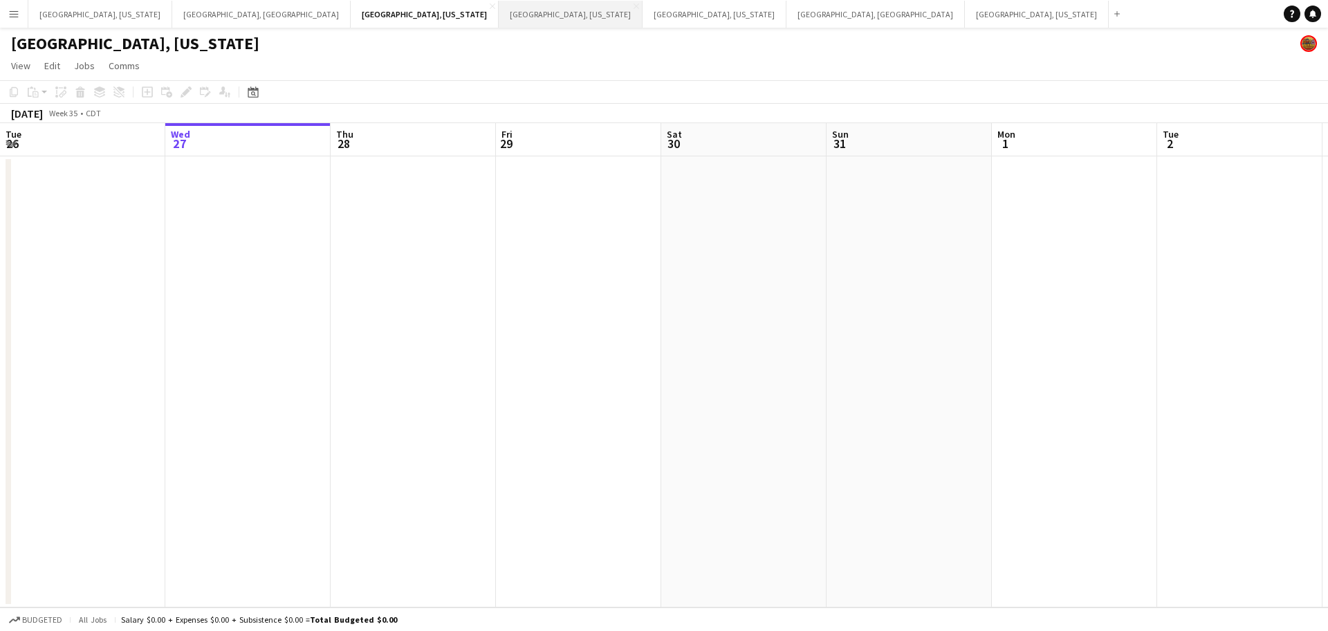
click at [499, 15] on button "[GEOGRAPHIC_DATA], [US_STATE] Close" at bounding box center [571, 14] width 144 height 27
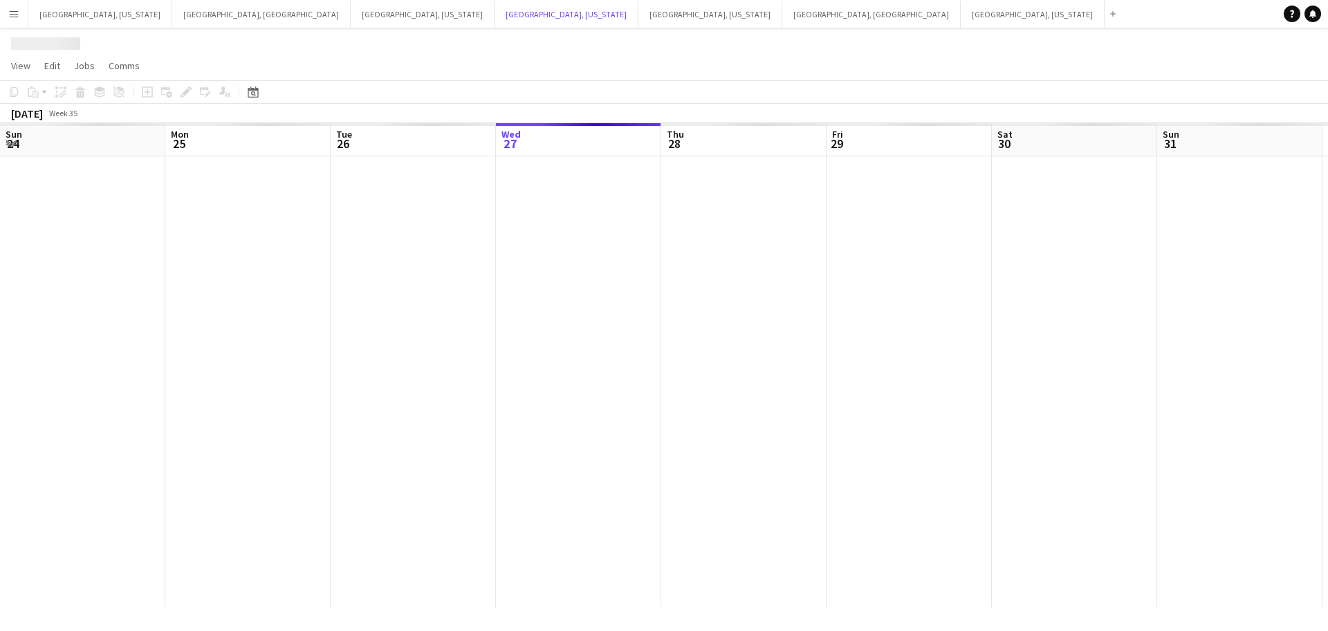
scroll to position [0, 331]
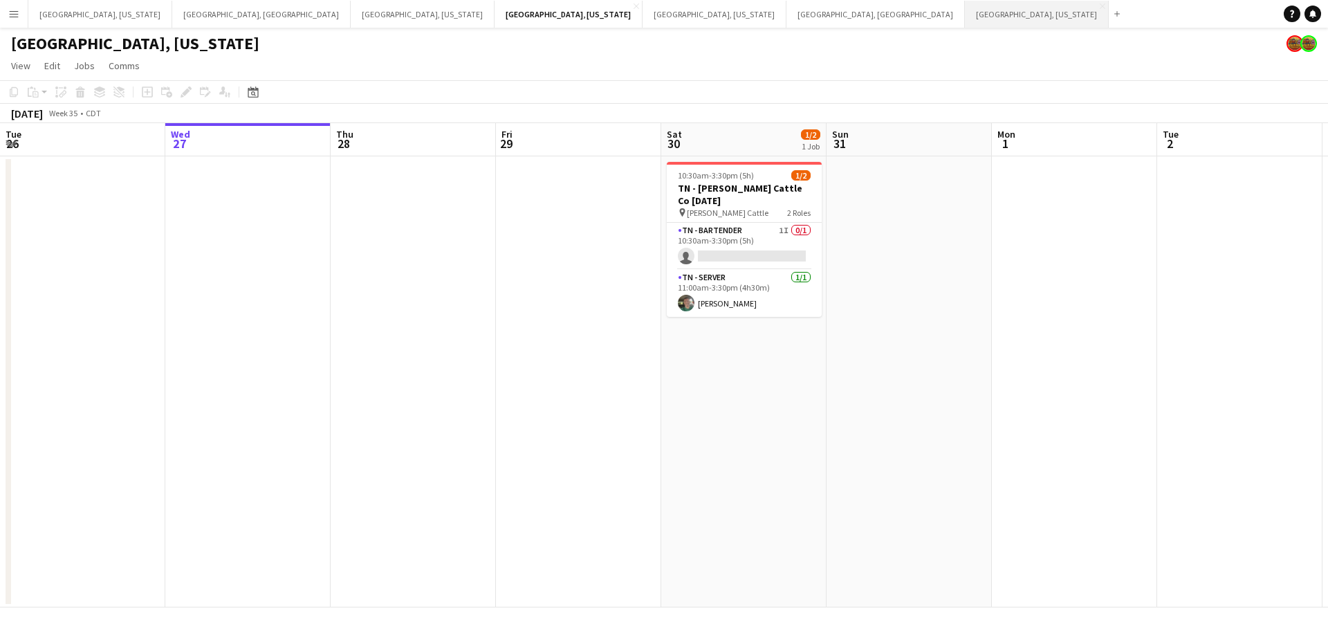
click at [965, 12] on button "[GEOGRAPHIC_DATA], [US_STATE] Close" at bounding box center [1037, 14] width 144 height 27
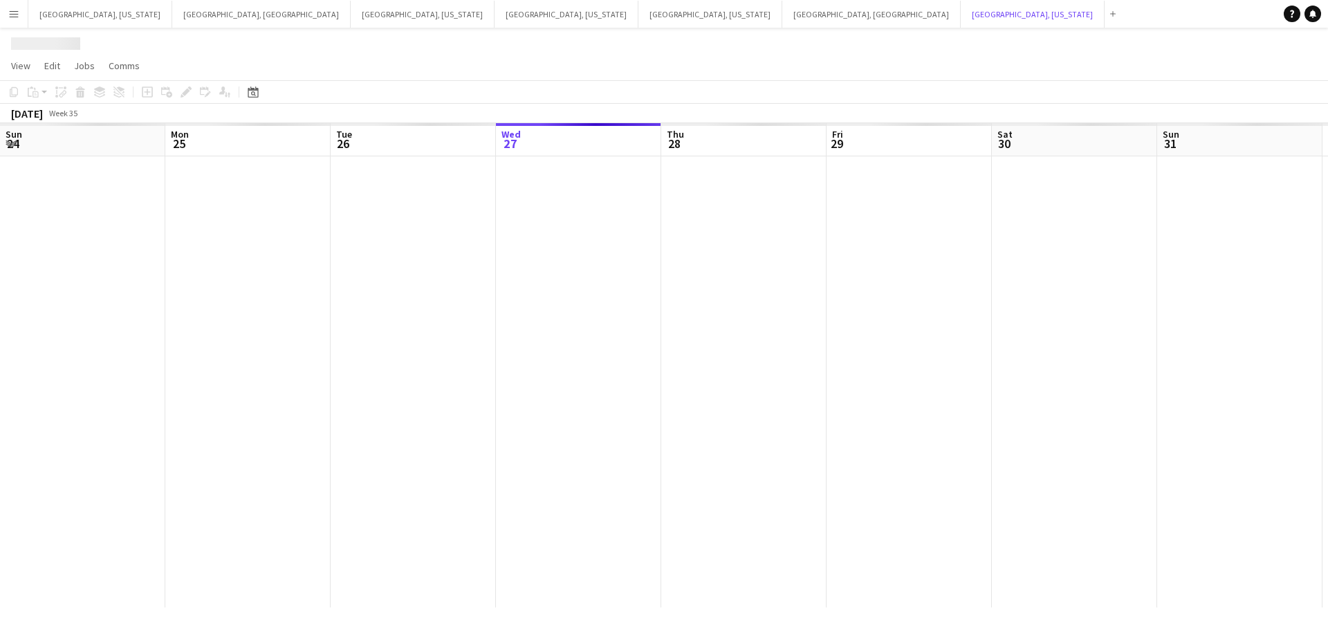
scroll to position [0, 331]
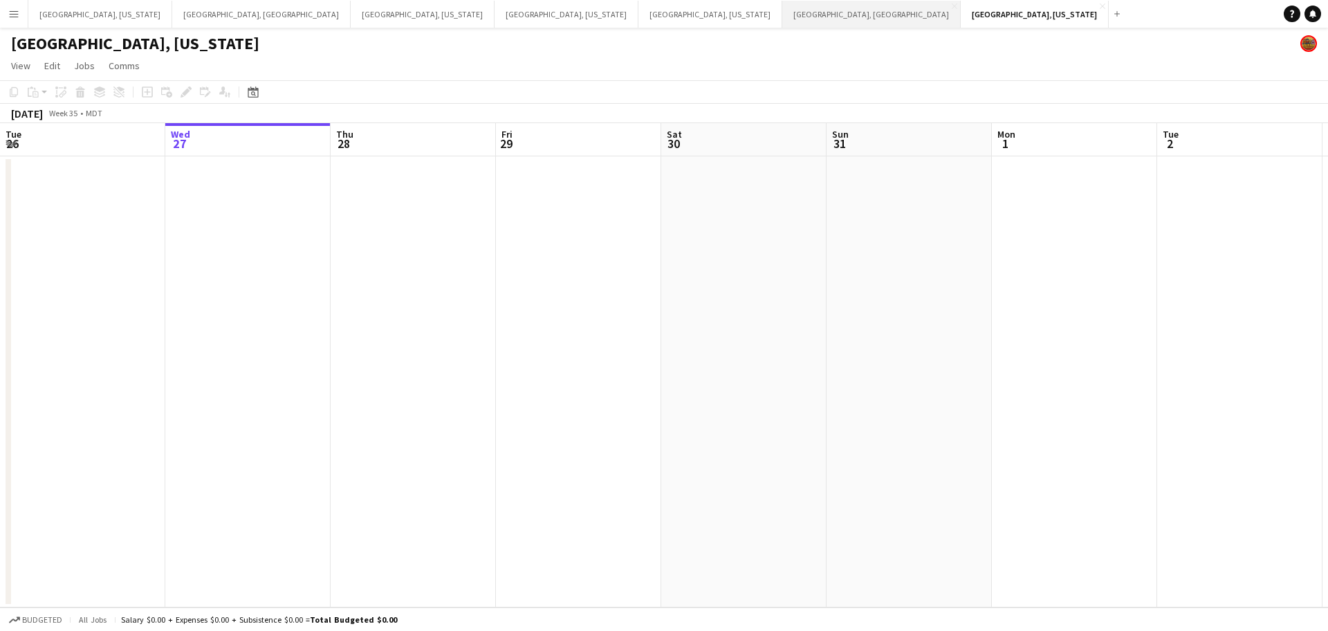
click at [782, 16] on button "[GEOGRAPHIC_DATA], [GEOGRAPHIC_DATA] Close" at bounding box center [871, 14] width 178 height 27
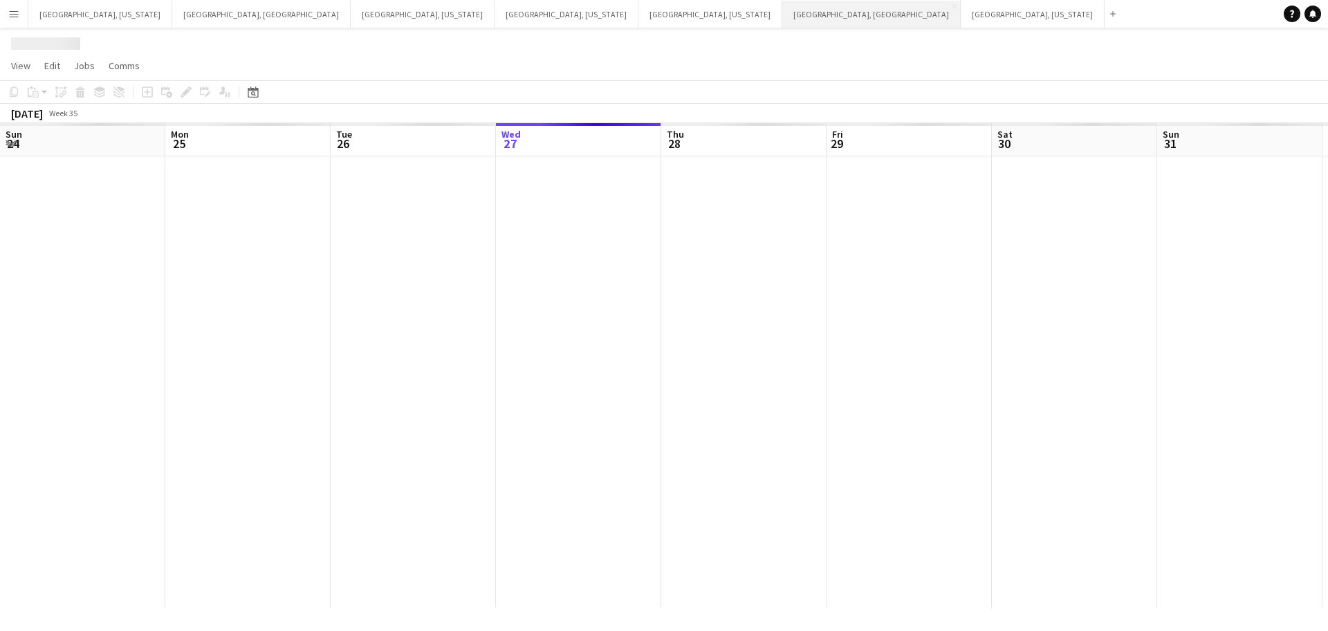
scroll to position [0, 331]
